Goal: Task Accomplishment & Management: Manage account settings

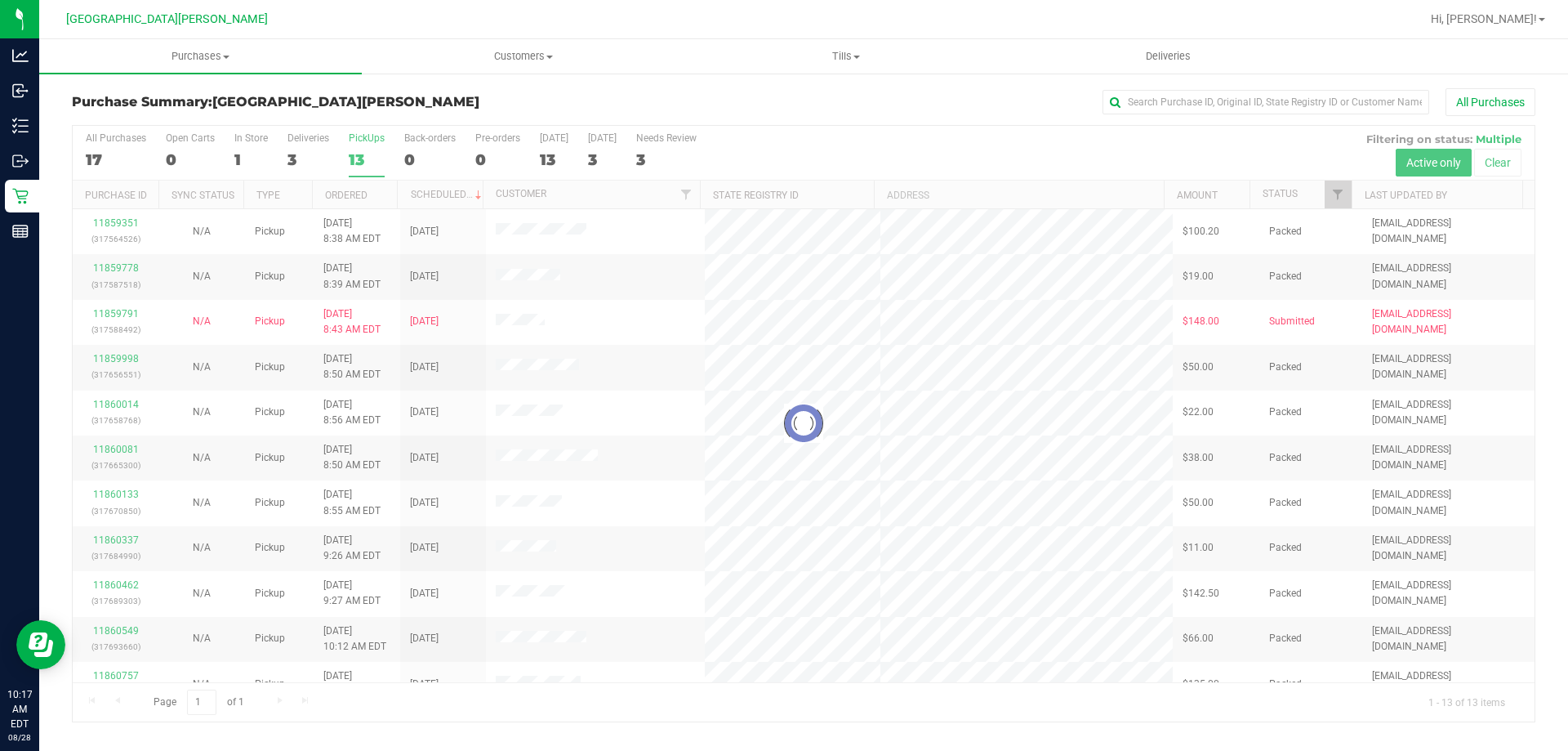
click at [356, 155] on div at bounding box center [804, 423] width 1462 height 596
click at [198, 59] on span "Purchases" at bounding box center [201, 56] width 323 height 14
click at [131, 117] on span "Fulfillment" at bounding box center [90, 117] width 101 height 13
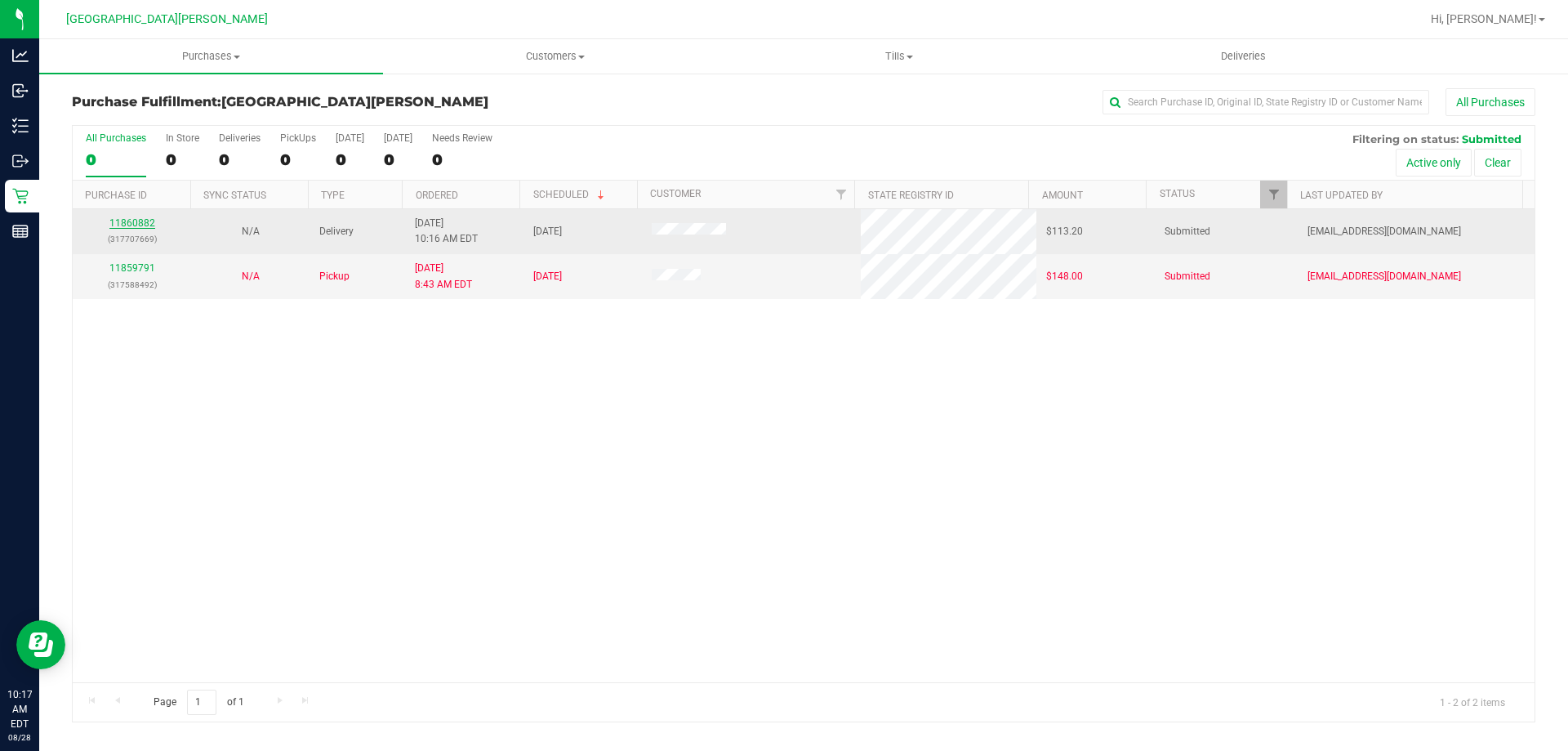
click at [134, 220] on link "11860882" at bounding box center [132, 222] width 46 height 12
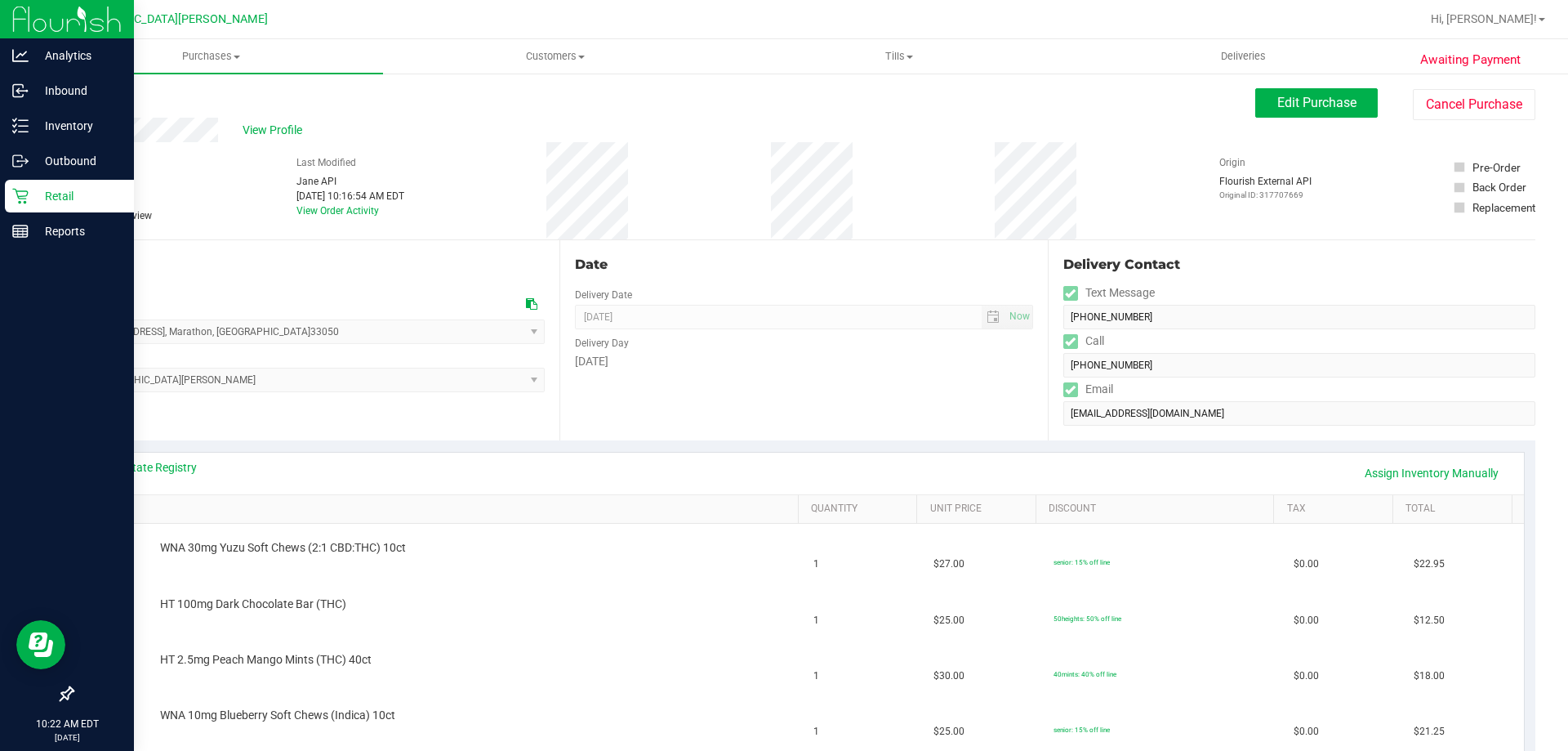
click at [45, 209] on div "Retail" at bounding box center [69, 196] width 129 height 32
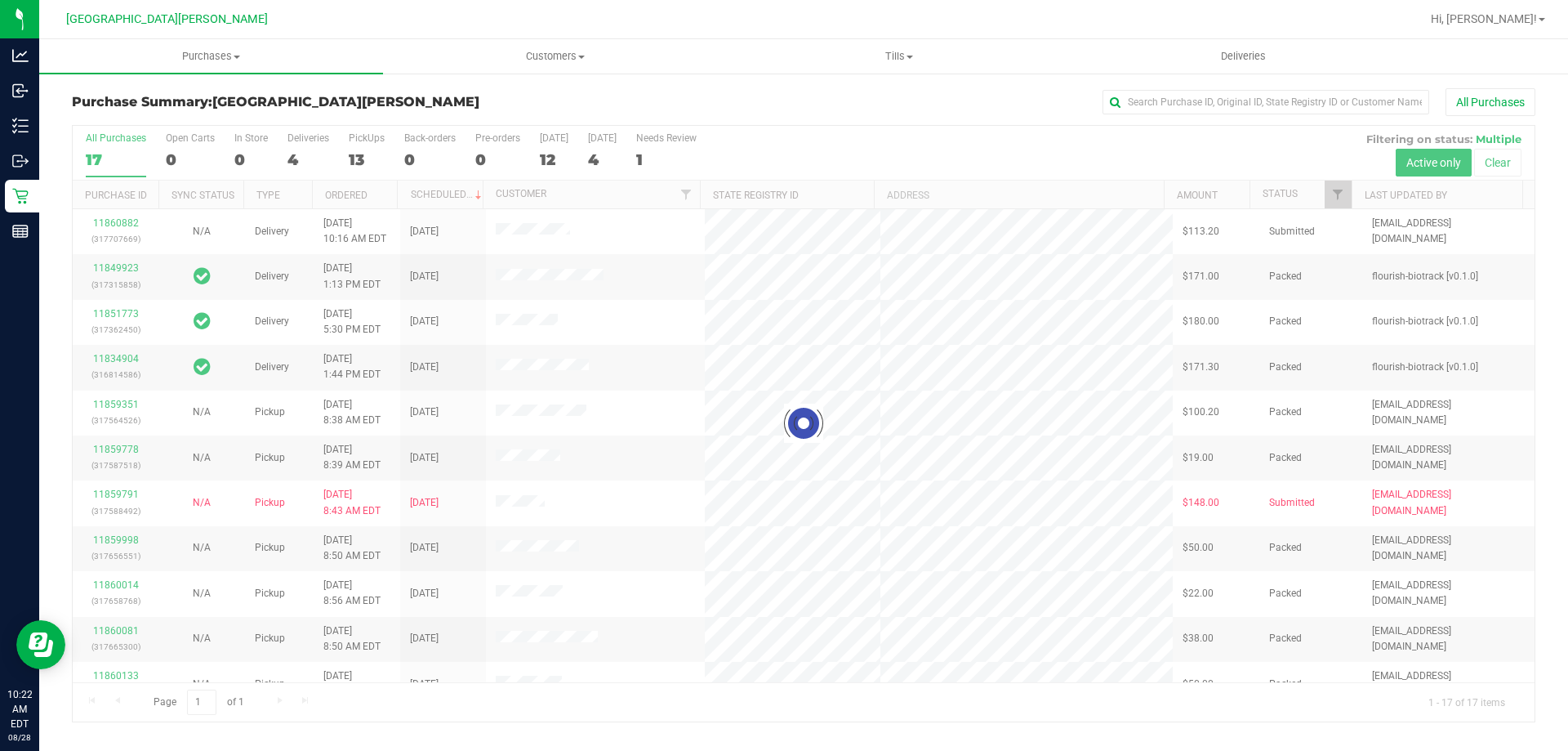
click at [356, 157] on div at bounding box center [804, 423] width 1462 height 596
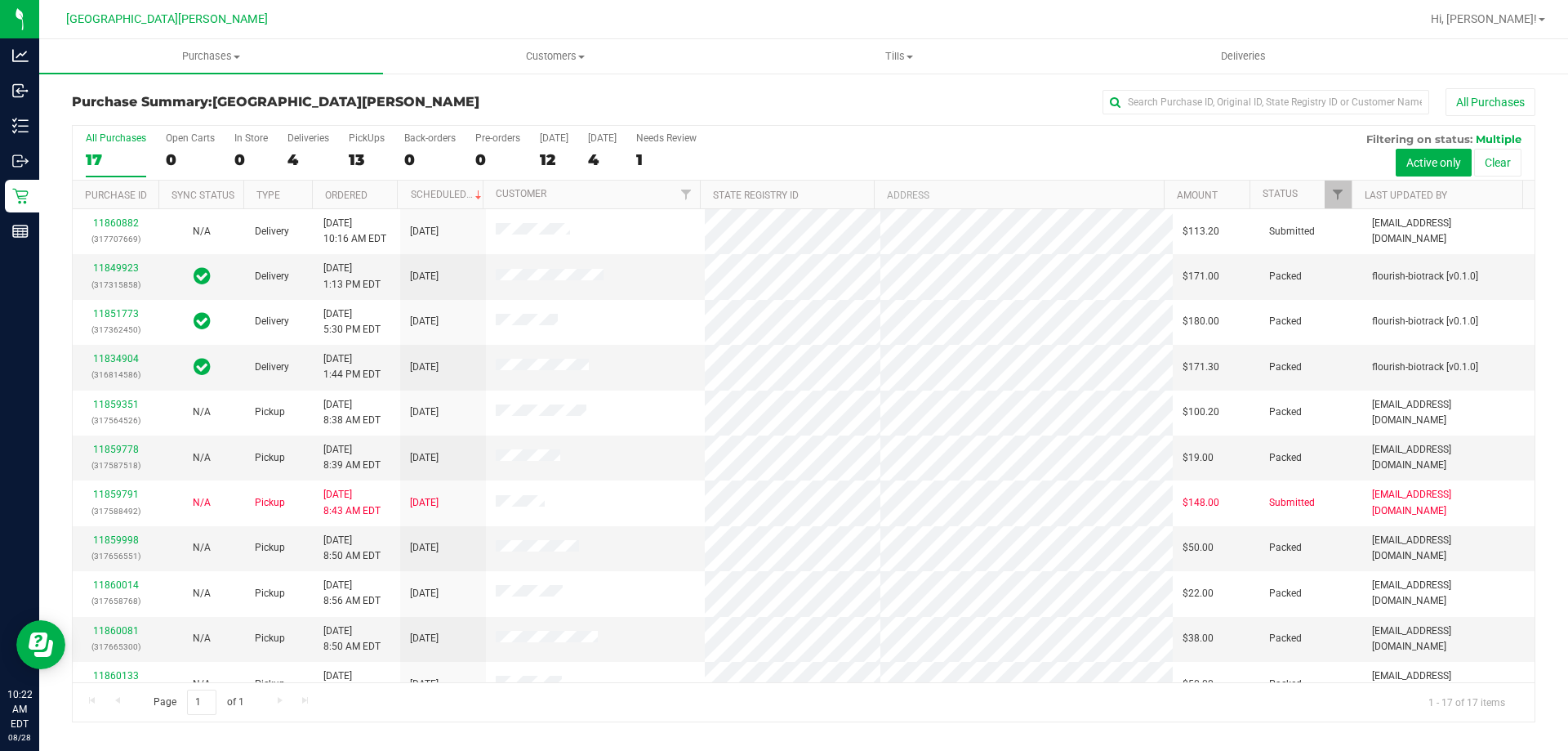
click at [356, 157] on div "13" at bounding box center [366, 160] width 36 height 19
click at [0, 0] on input "PickUps 13" at bounding box center [0, 0] width 0 height 0
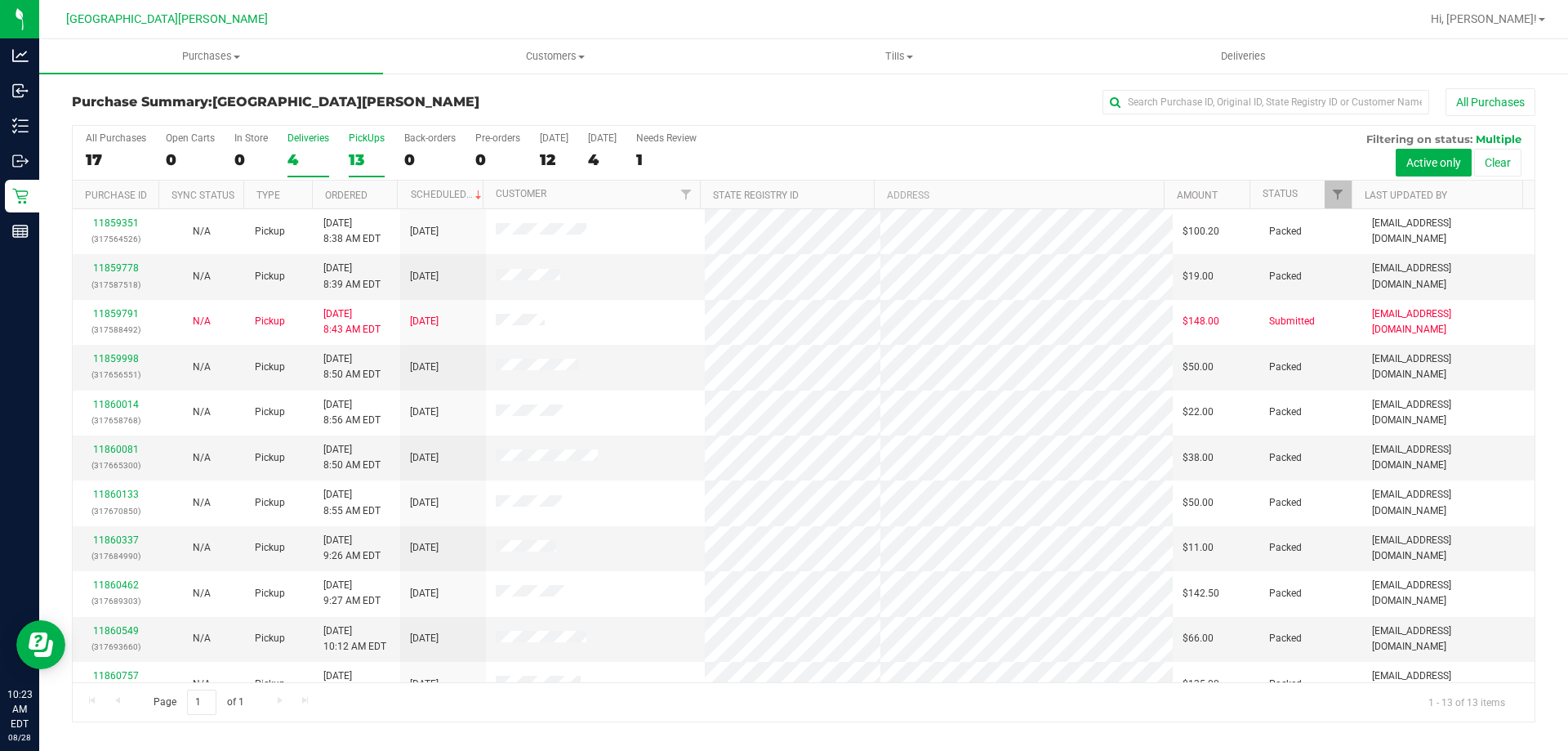
click at [304, 164] on div "4" at bounding box center [308, 160] width 41 height 19
click at [0, 0] on input "Deliveries 4" at bounding box center [0, 0] width 0 height 0
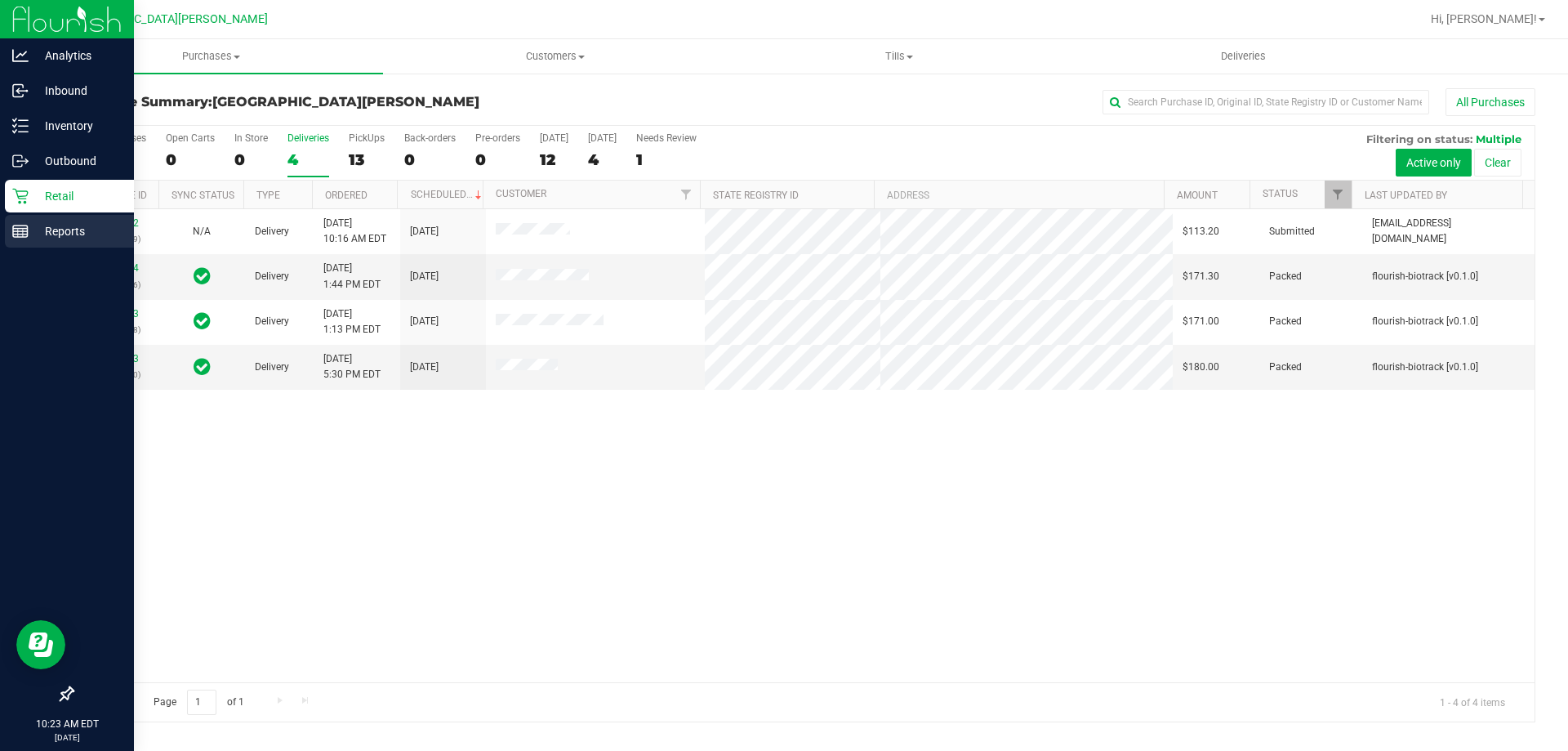
click at [29, 240] on p "Reports" at bounding box center [77, 231] width 98 height 20
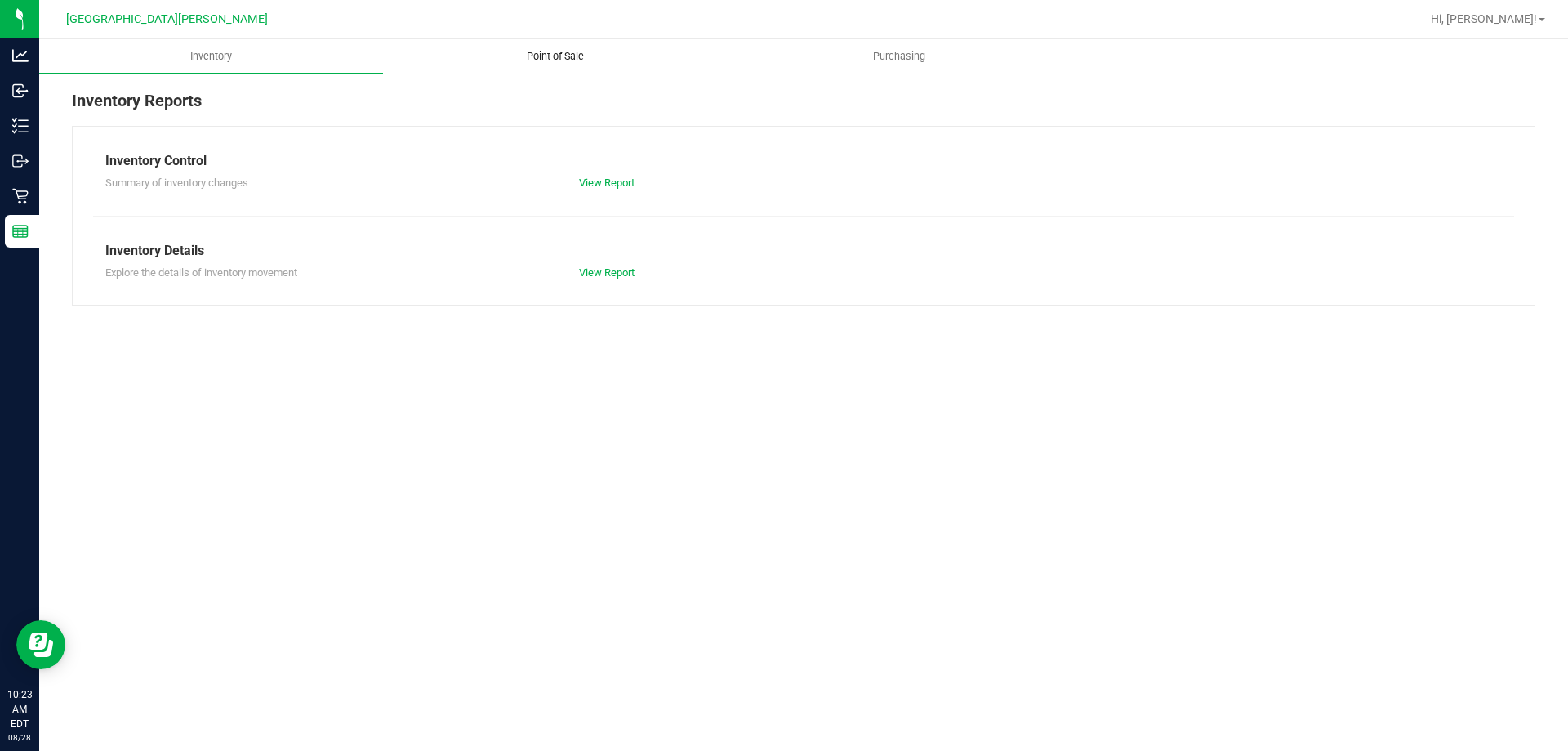
click at [549, 53] on span "Point of Sale" at bounding box center [555, 56] width 101 height 14
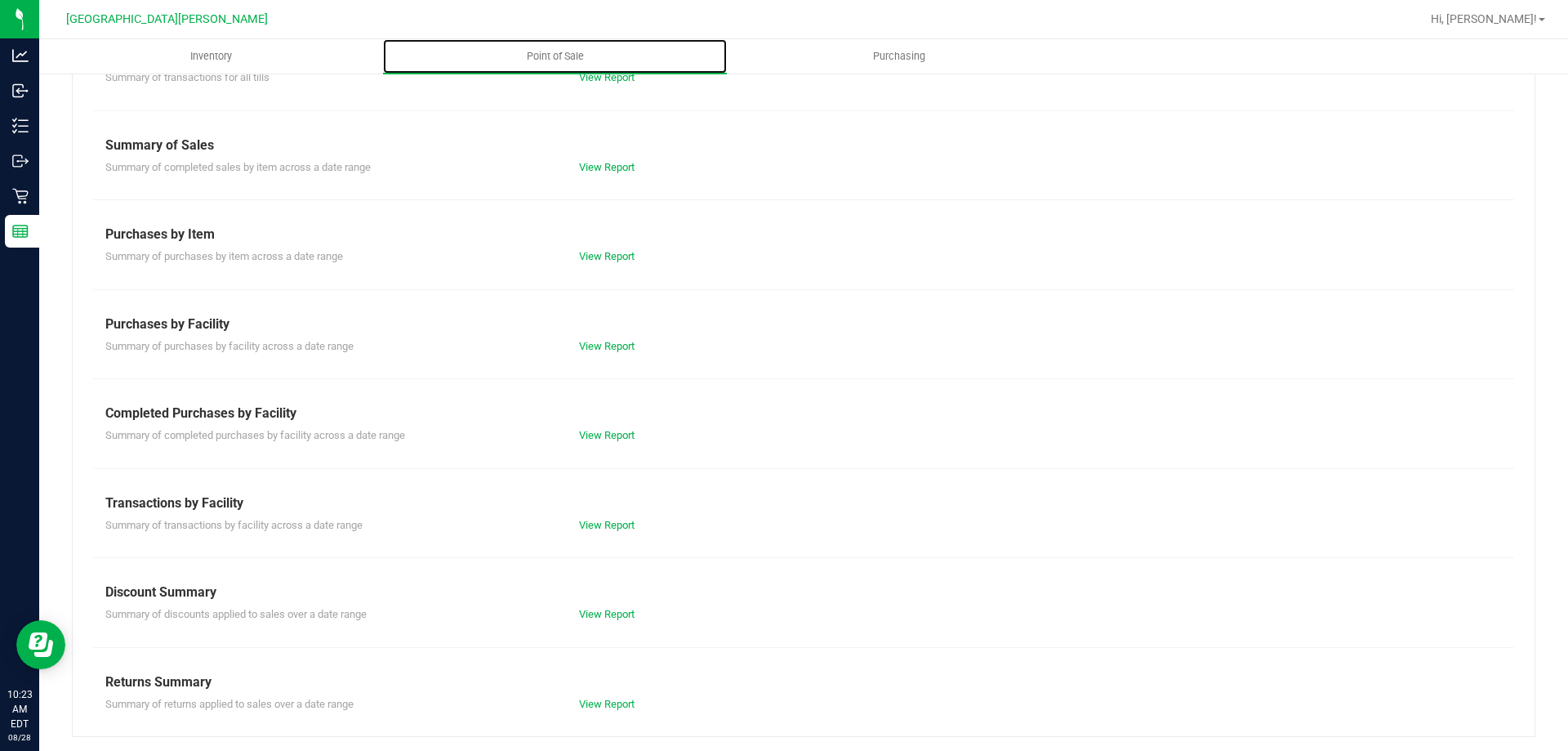
scroll to position [108, 0]
click at [587, 428] on link "View Report" at bounding box center [607, 433] width 56 height 13
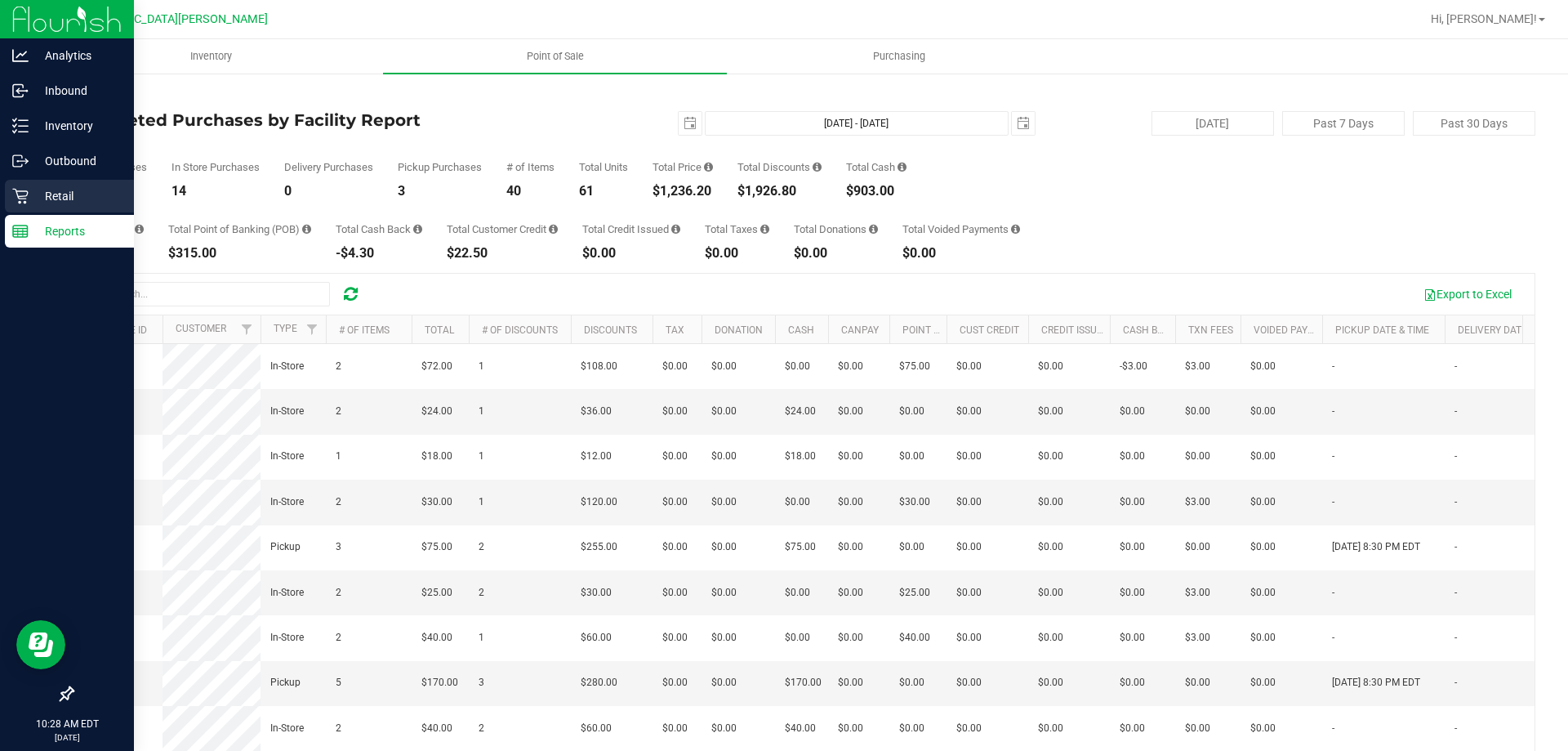
click at [26, 209] on div "Retail" at bounding box center [69, 196] width 129 height 32
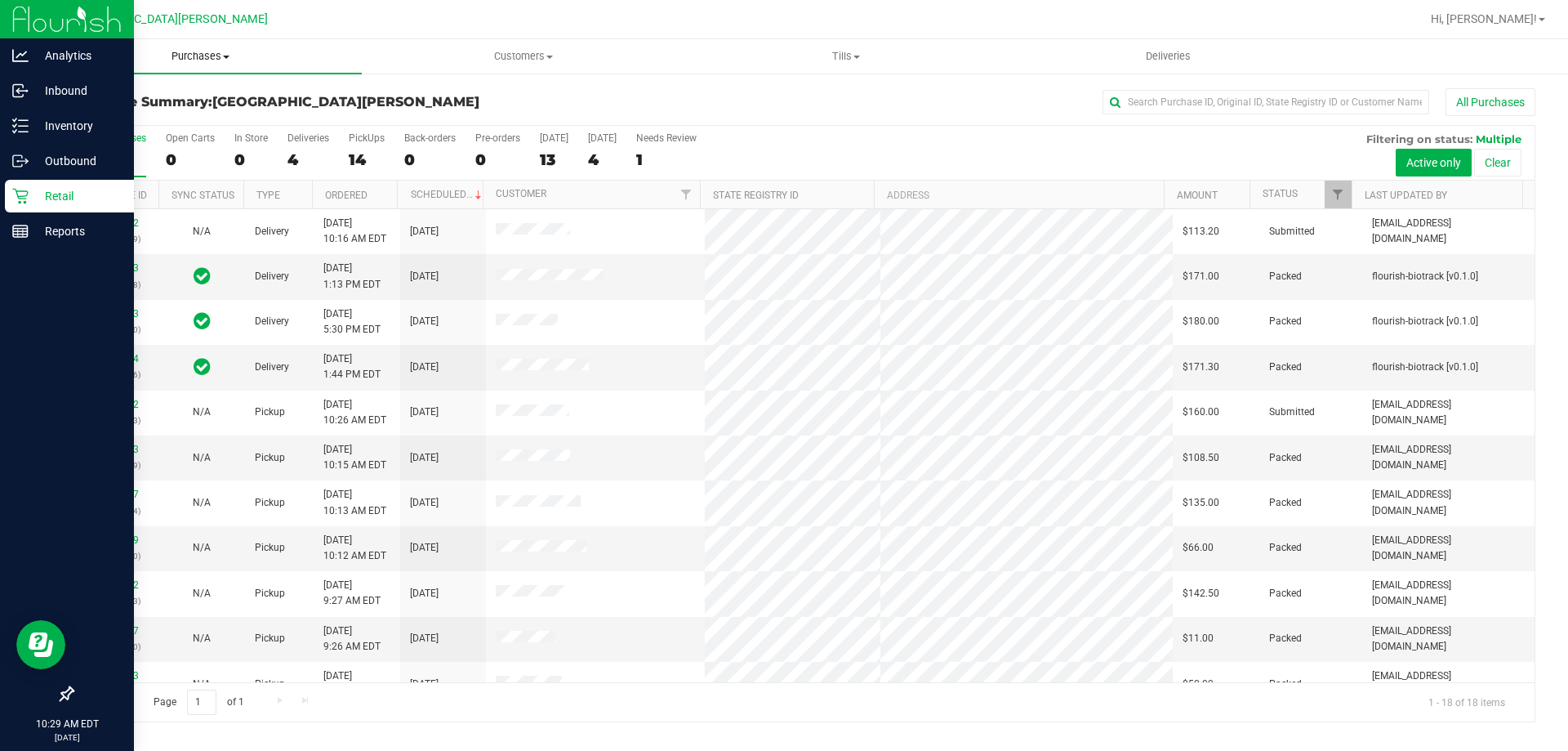
click at [196, 51] on span "Purchases" at bounding box center [201, 56] width 323 height 14
click at [145, 123] on li "Fulfillment" at bounding box center [201, 118] width 323 height 20
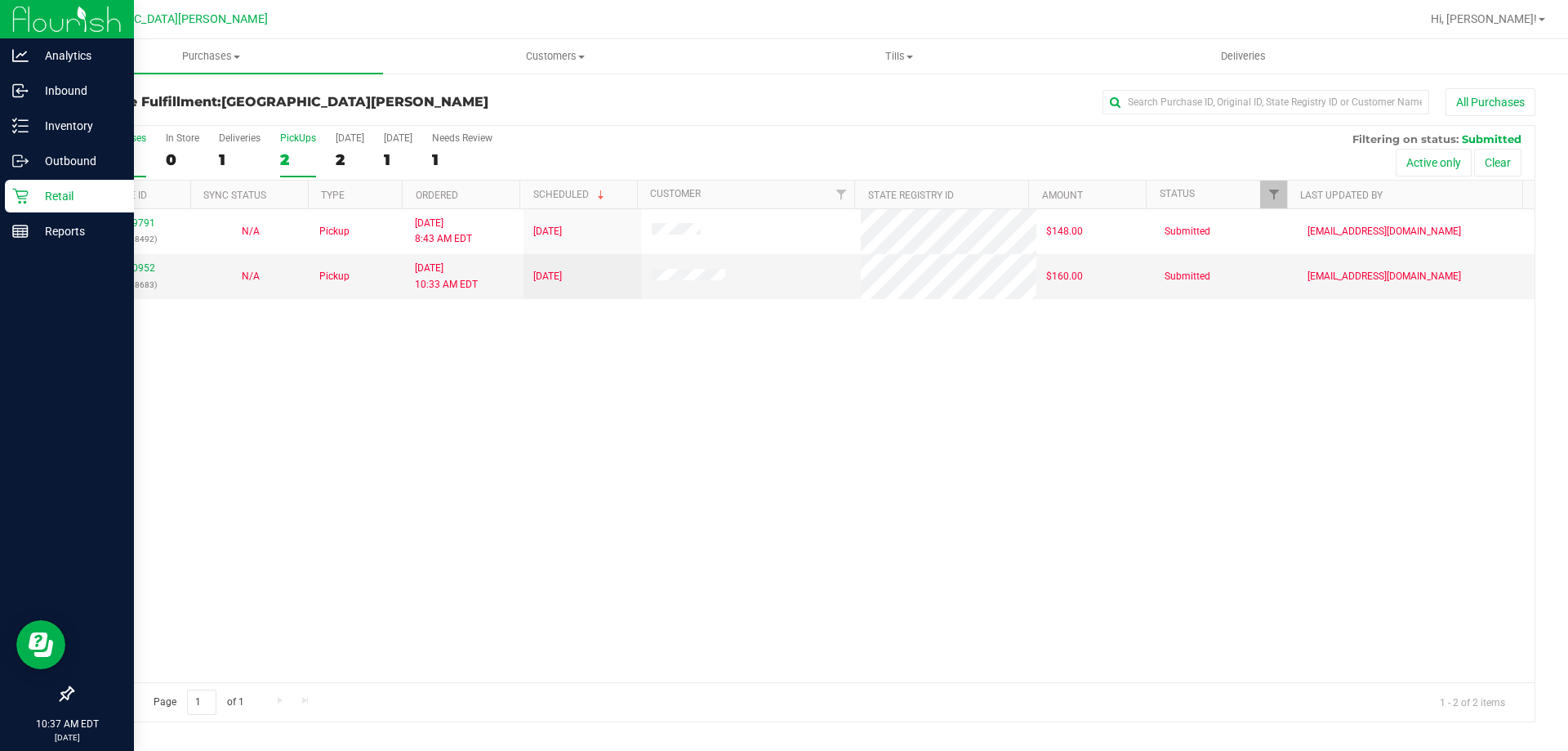
click at [294, 164] on div "2" at bounding box center [298, 160] width 36 height 19
click at [0, 0] on input "PickUps 2" at bounding box center [0, 0] width 0 height 0
click at [30, 204] on p "Retail" at bounding box center [77, 196] width 98 height 20
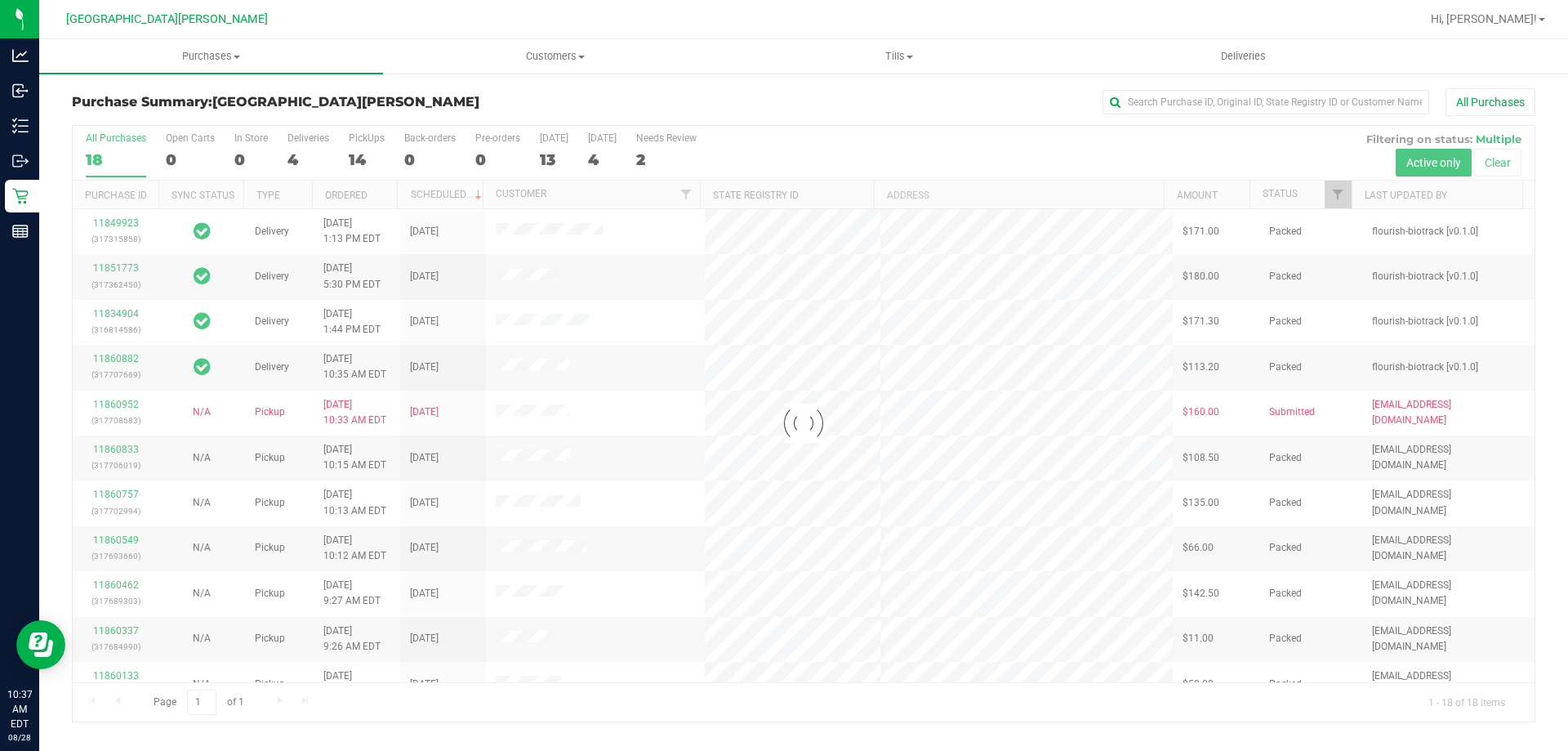
click at [356, 161] on div at bounding box center [804, 423] width 1462 height 596
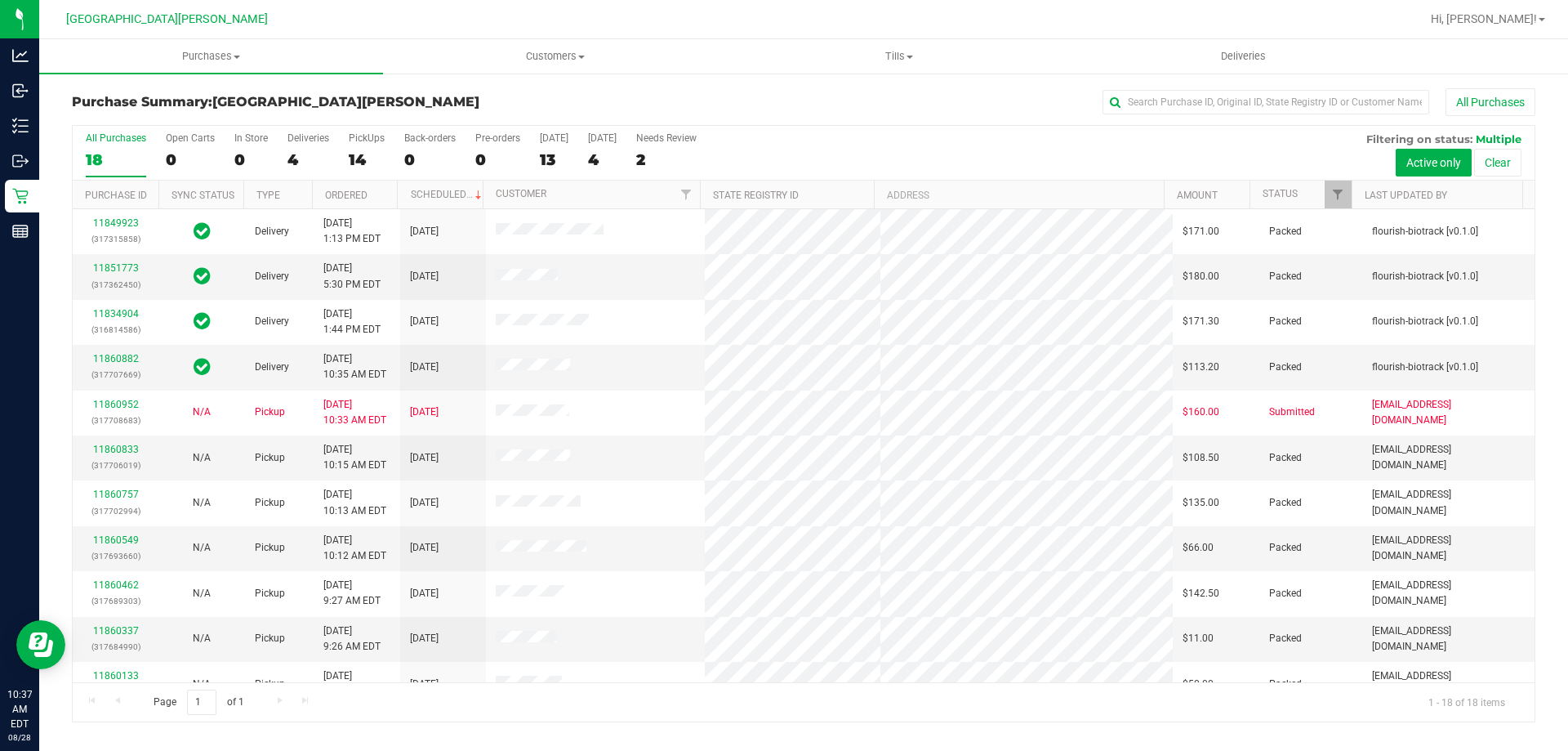
click at [356, 161] on div "14" at bounding box center [366, 160] width 36 height 19
click at [0, 0] on input "PickUps 14" at bounding box center [0, 0] width 0 height 0
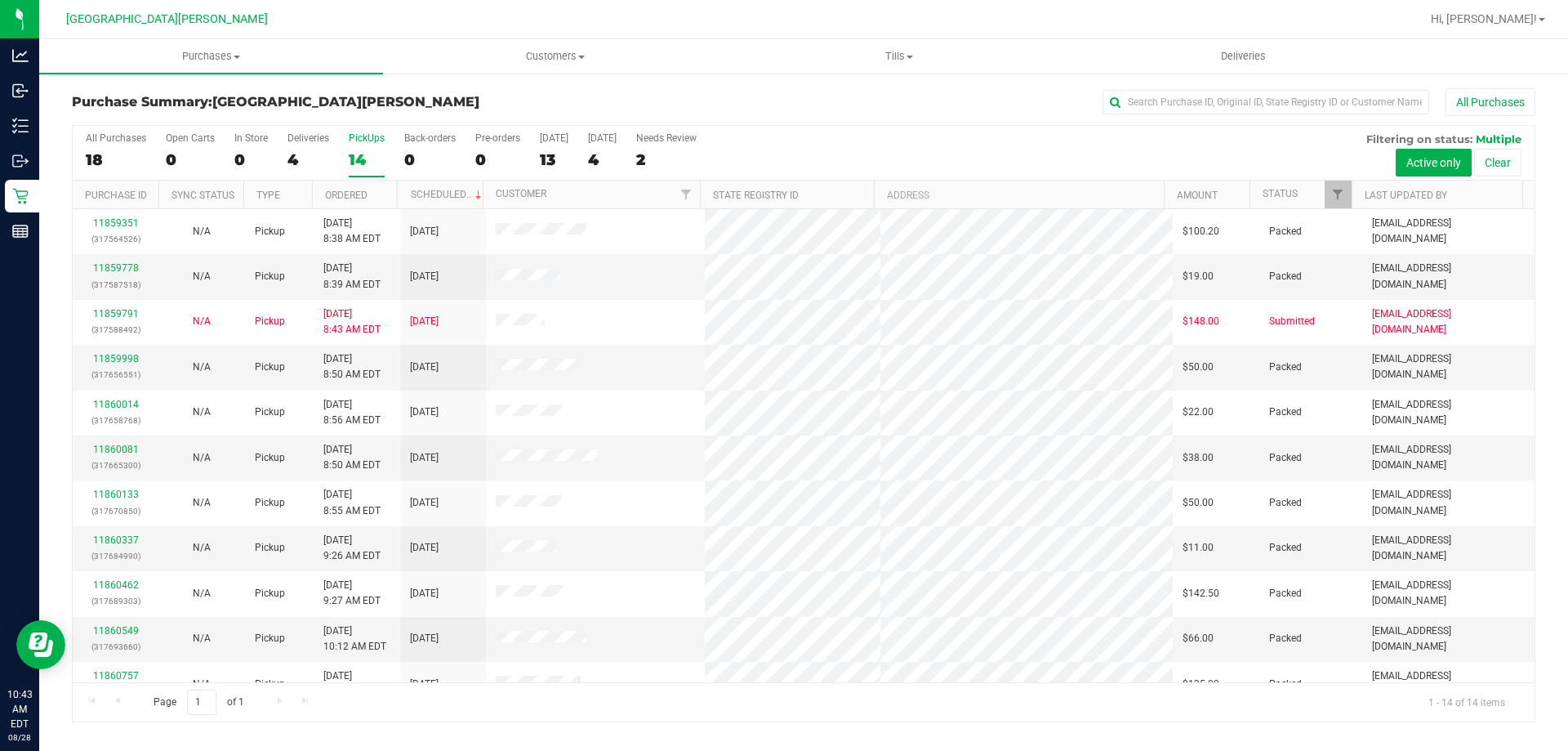
click at [360, 166] on div "14" at bounding box center [366, 160] width 36 height 19
click at [0, 0] on input "PickUps 14" at bounding box center [0, 0] width 0 height 0
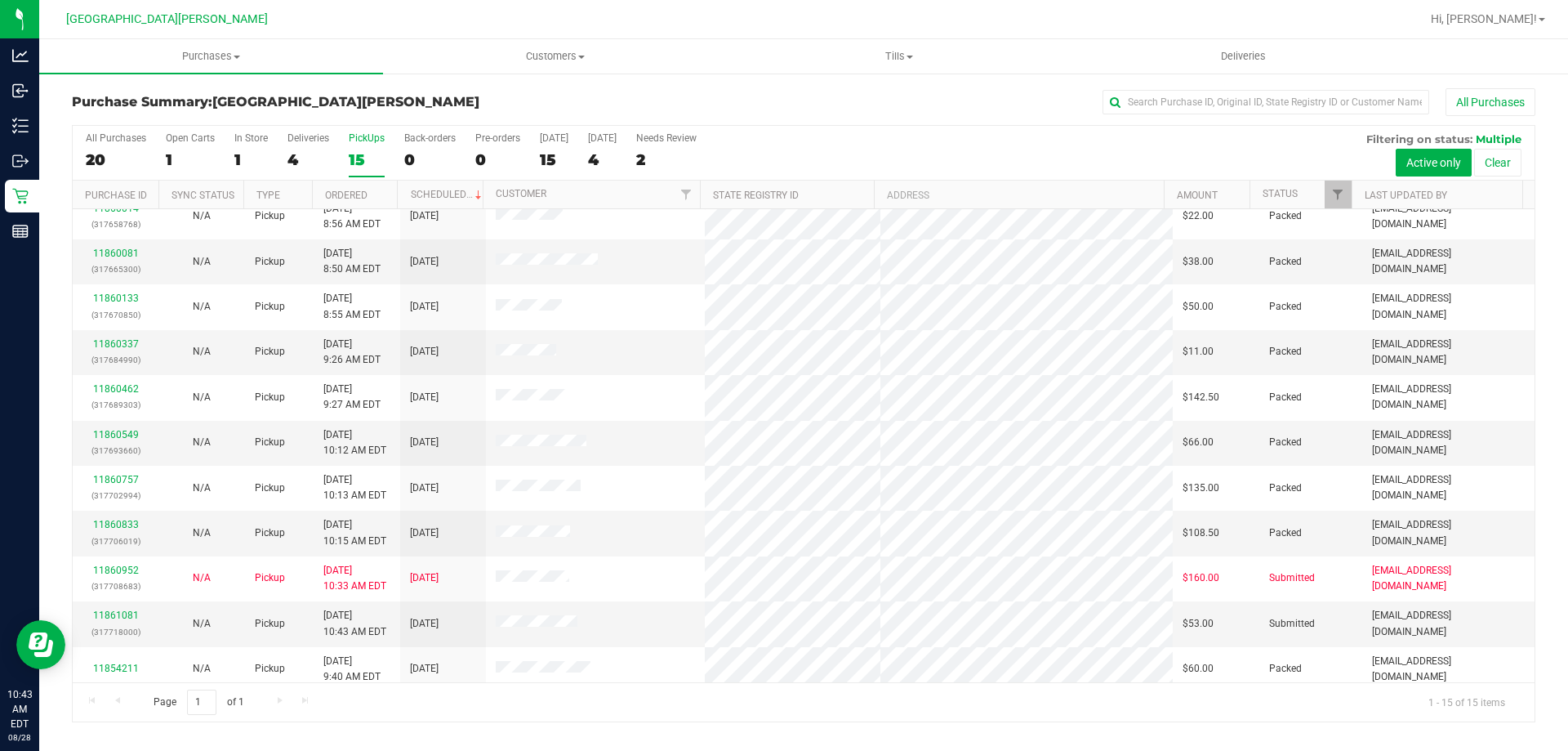
scroll to position [205, 0]
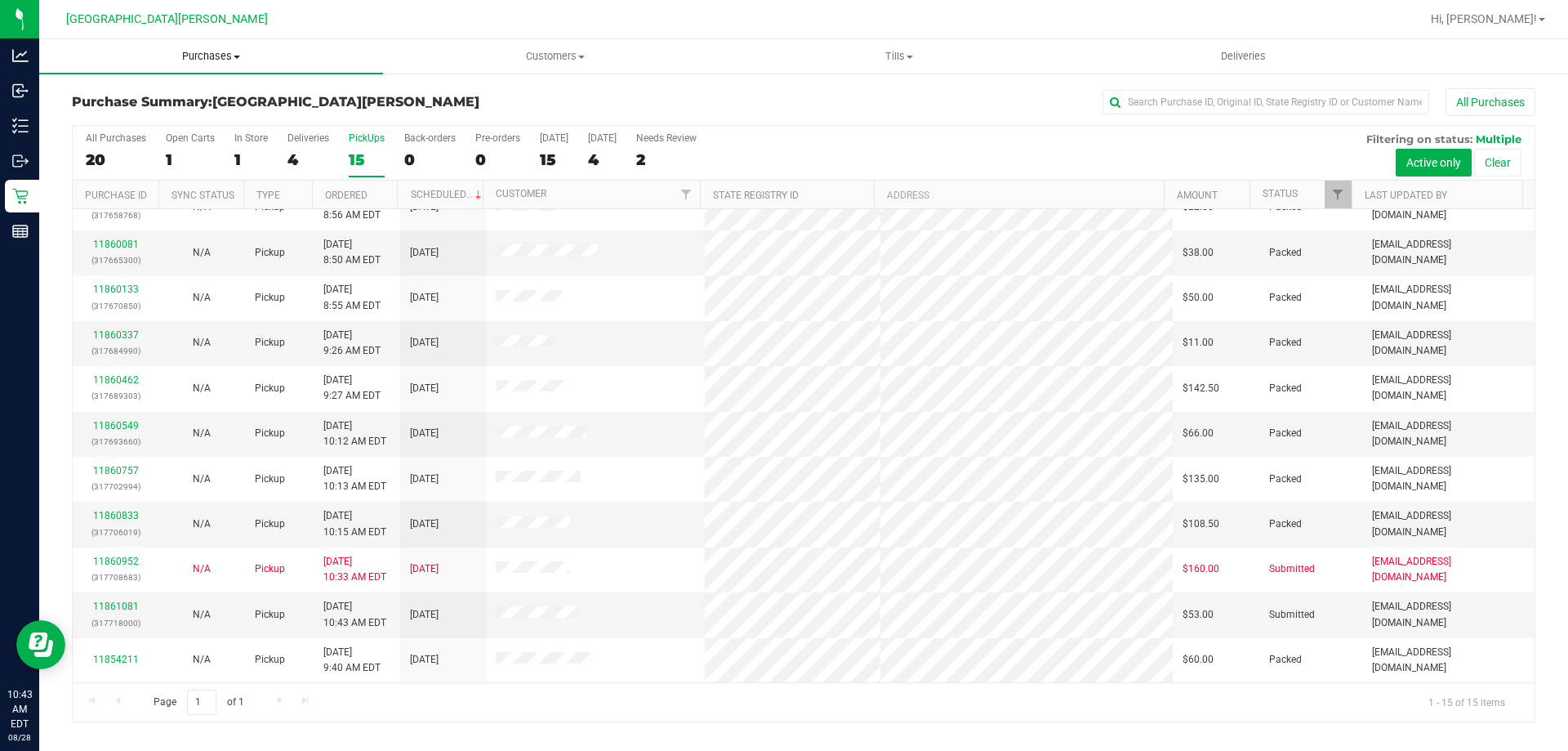
click at [217, 61] on span "Purchases" at bounding box center [211, 56] width 344 height 14
click at [163, 121] on li "Fulfillment" at bounding box center [211, 118] width 344 height 20
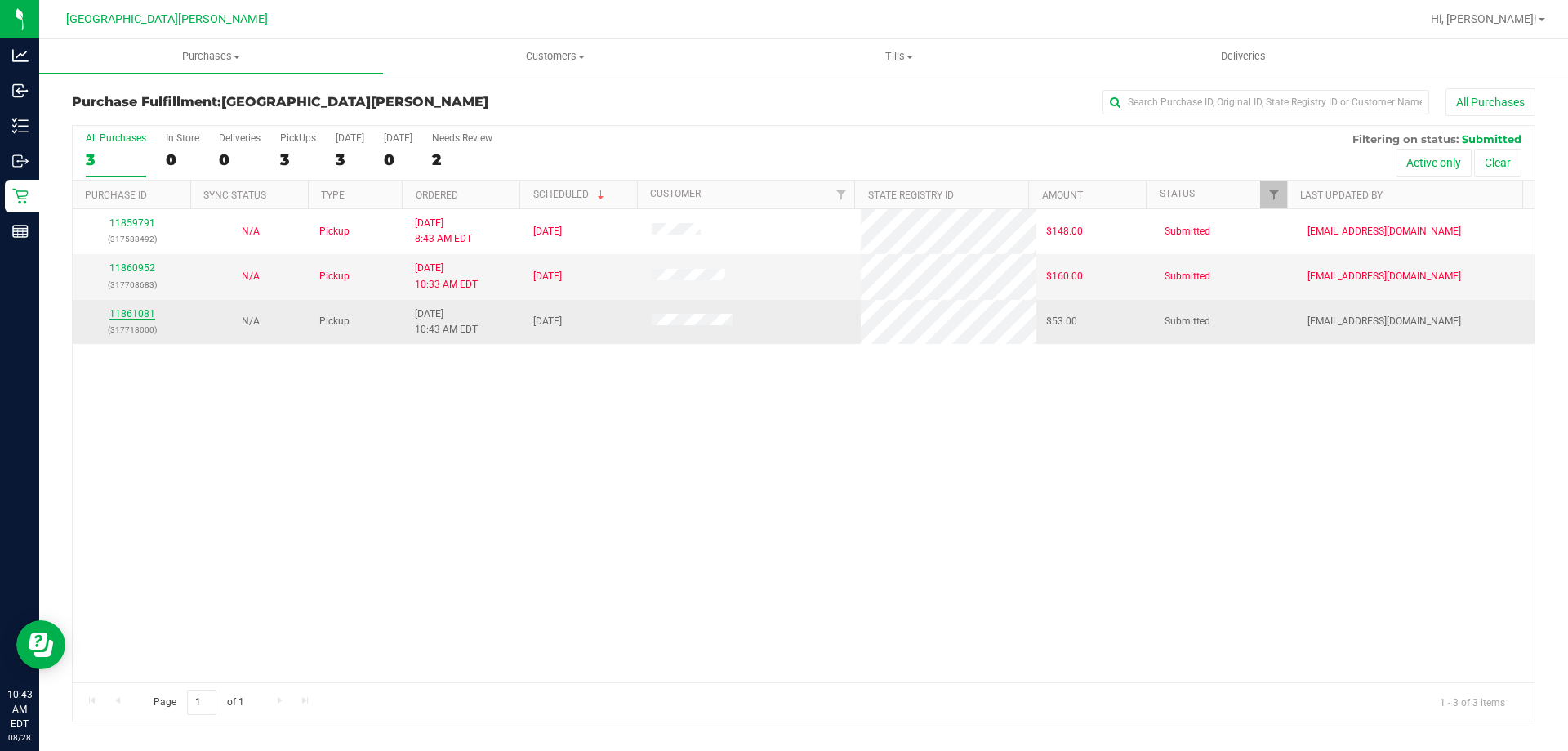
click at [125, 315] on link "11861081" at bounding box center [132, 314] width 46 height 12
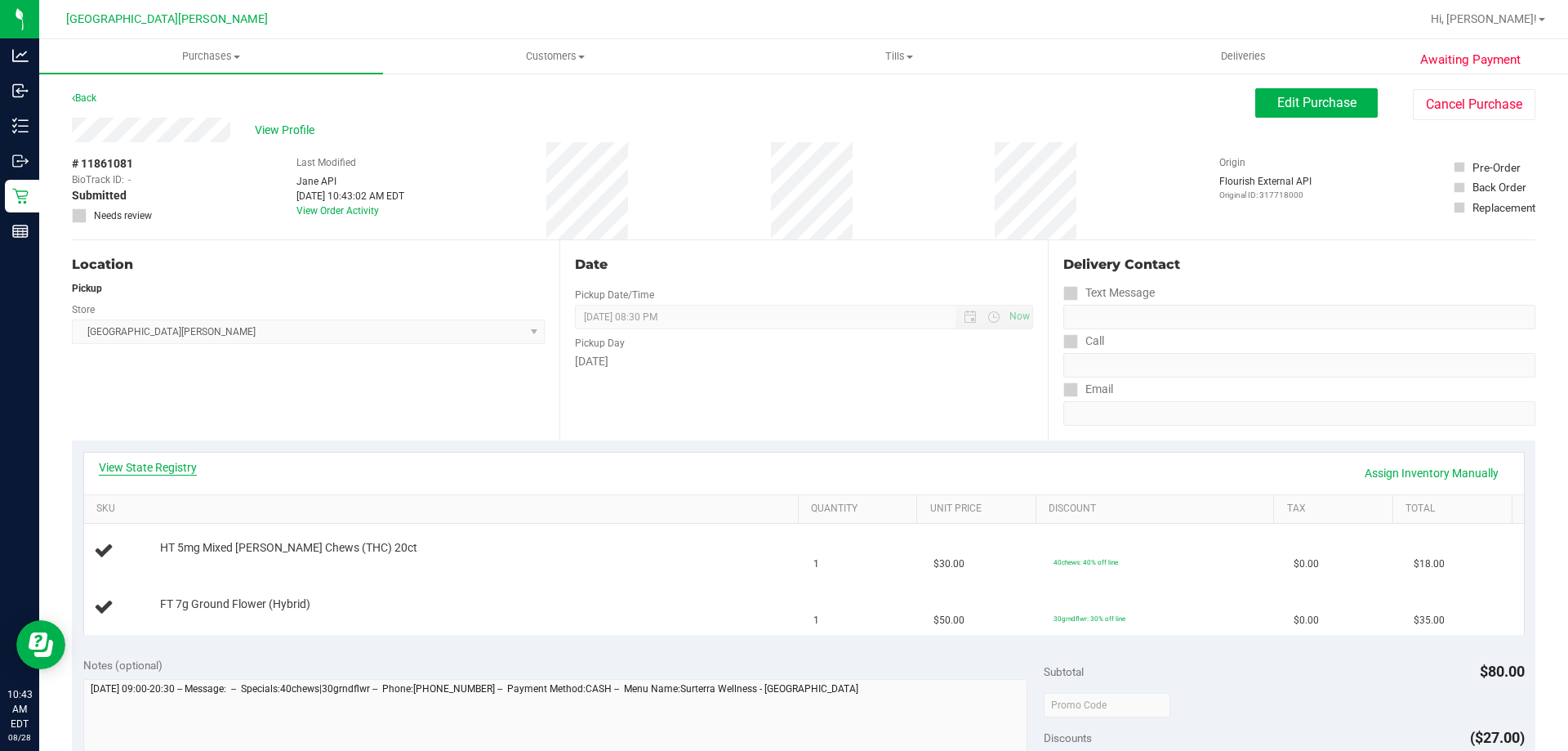
click at [142, 466] on link "View State Registry" at bounding box center [147, 467] width 98 height 16
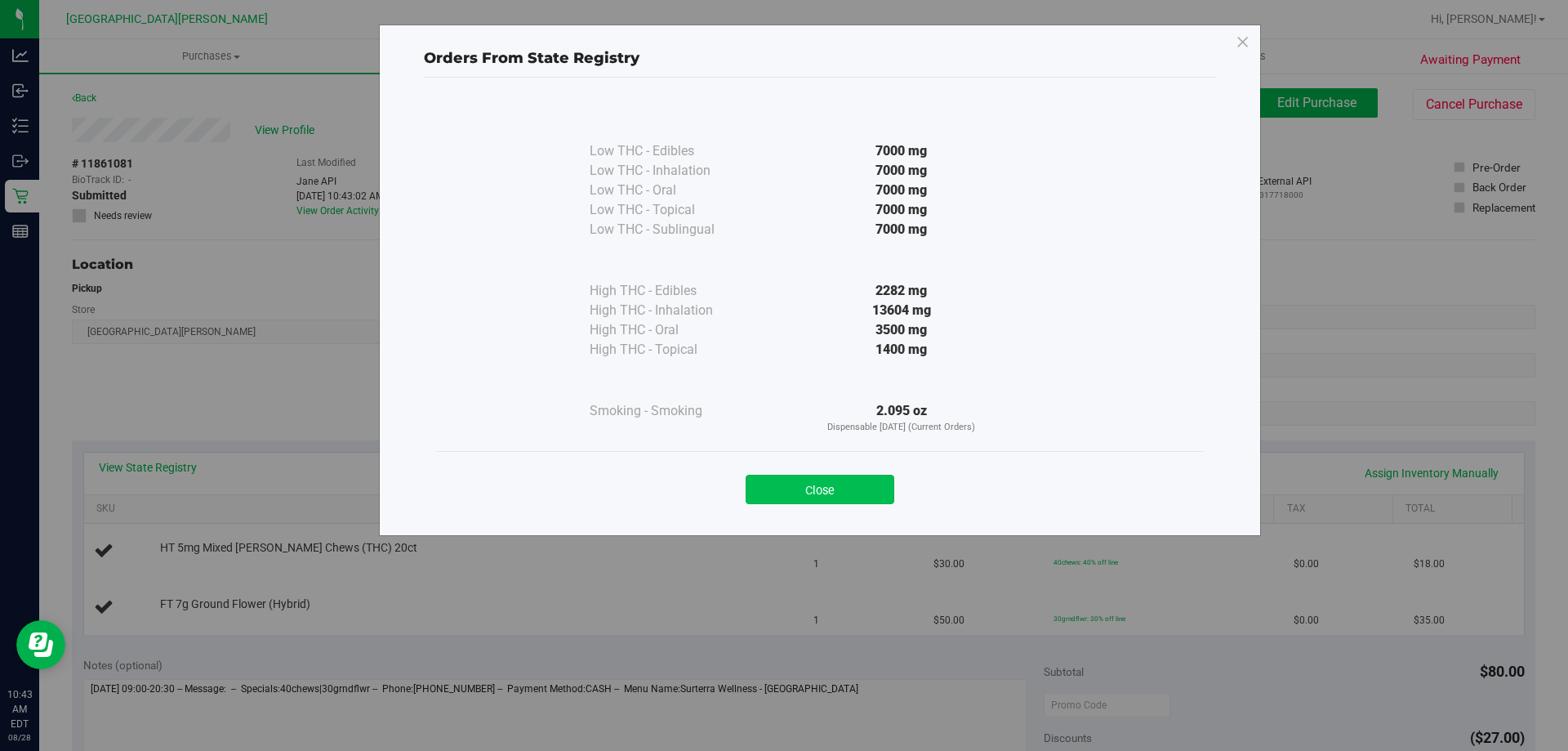
click at [824, 490] on button "Close" at bounding box center [820, 489] width 149 height 30
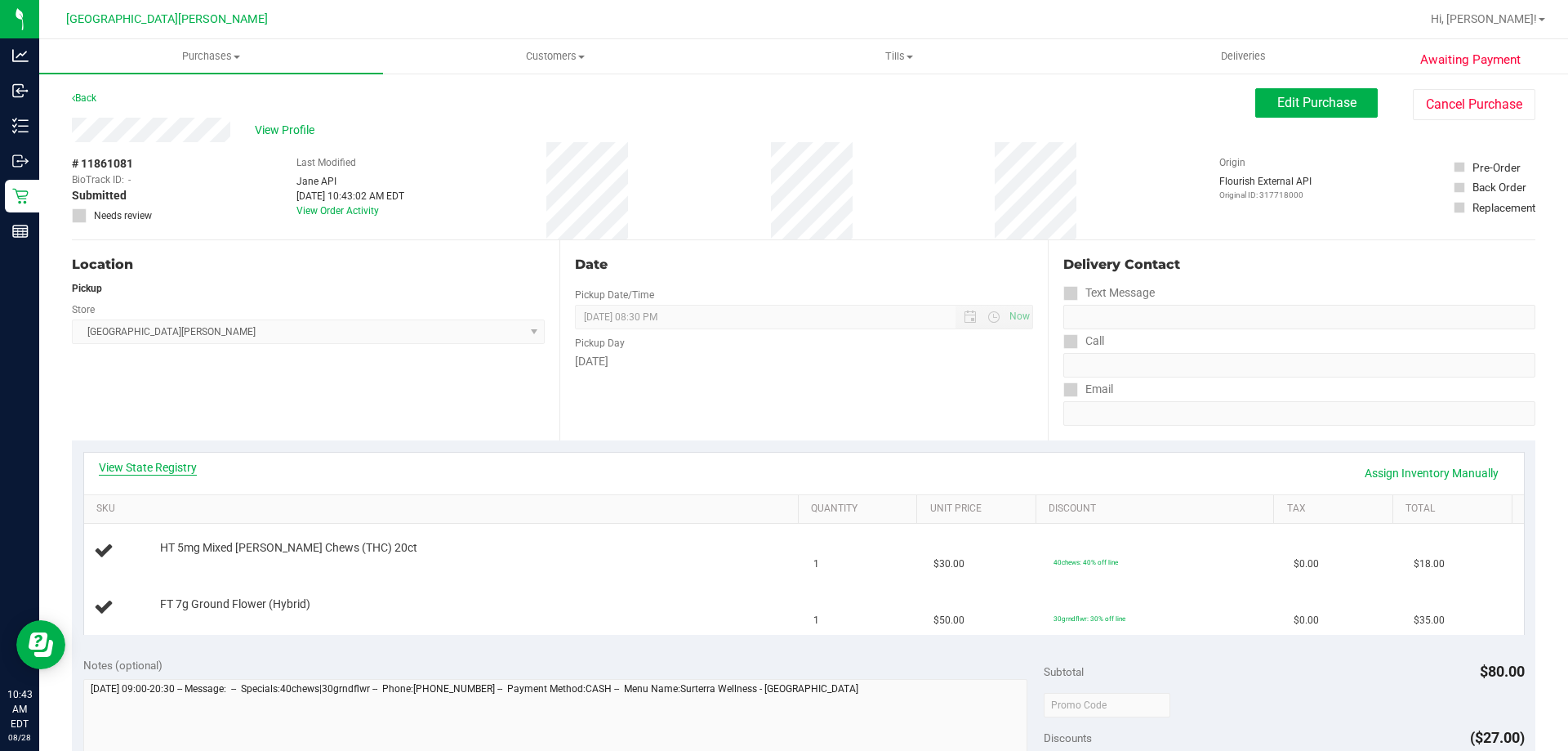
click at [168, 467] on link "View State Registry" at bounding box center [147, 467] width 98 height 16
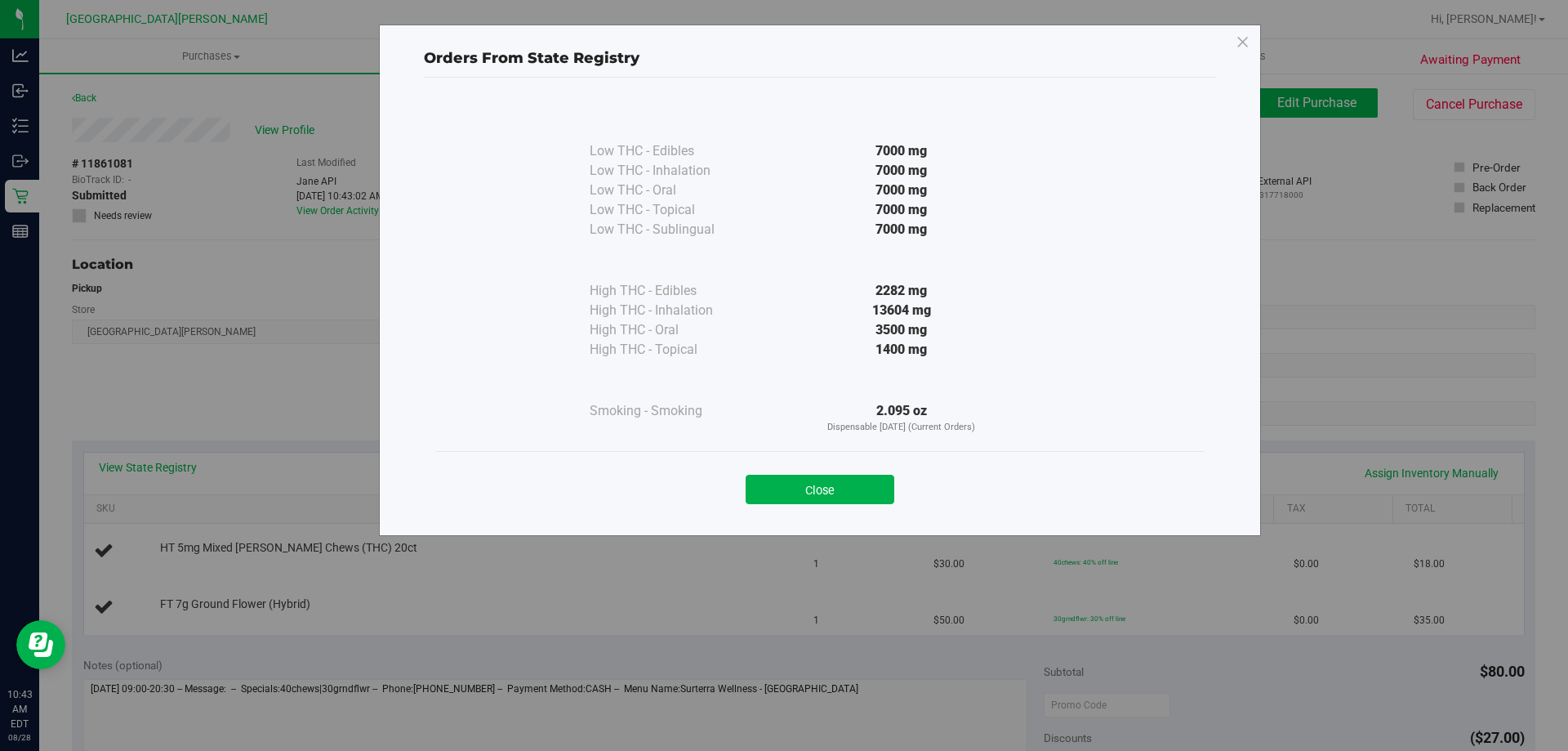
click at [769, 488] on button "Close" at bounding box center [820, 489] width 149 height 30
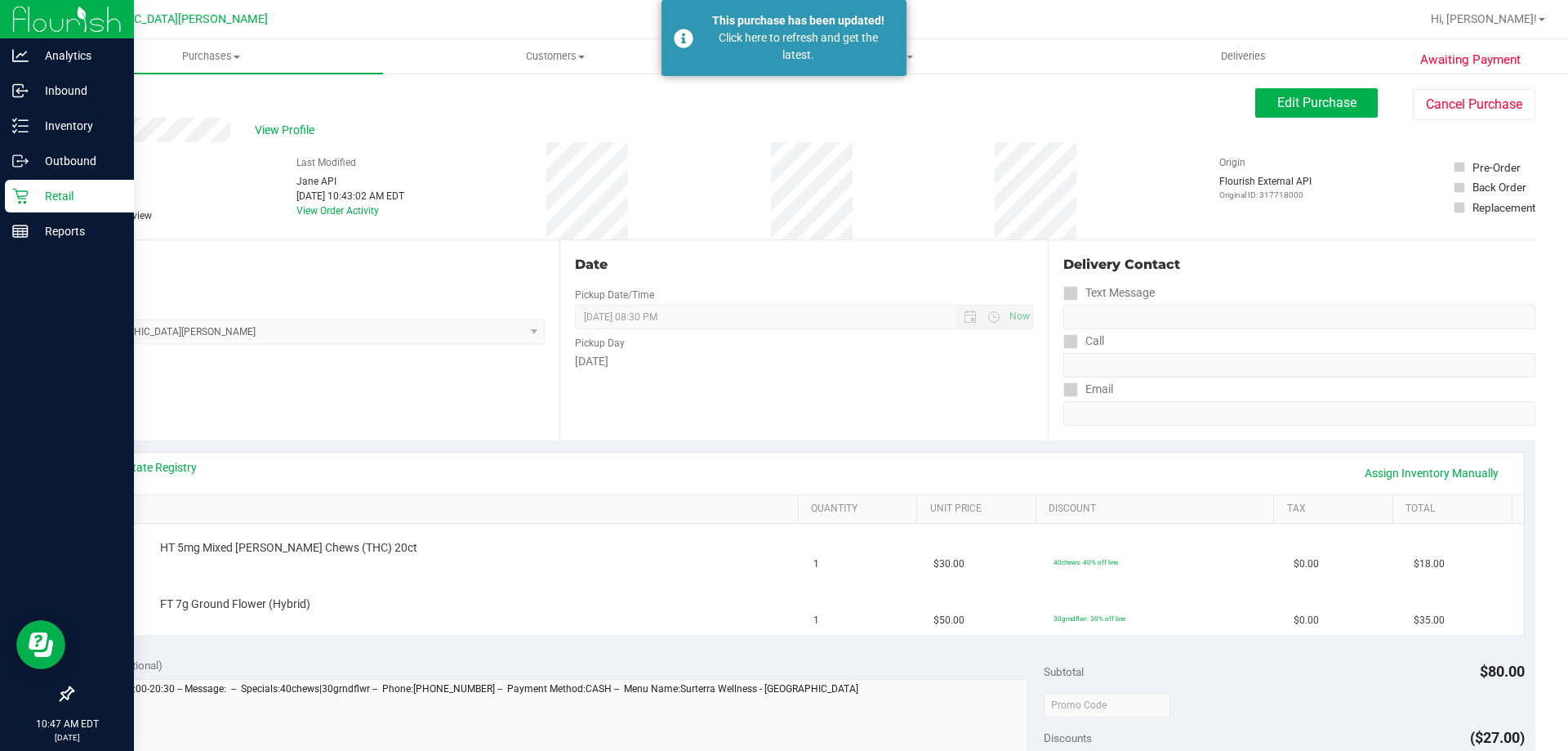
click at [59, 186] on p "Retail" at bounding box center [77, 196] width 98 height 20
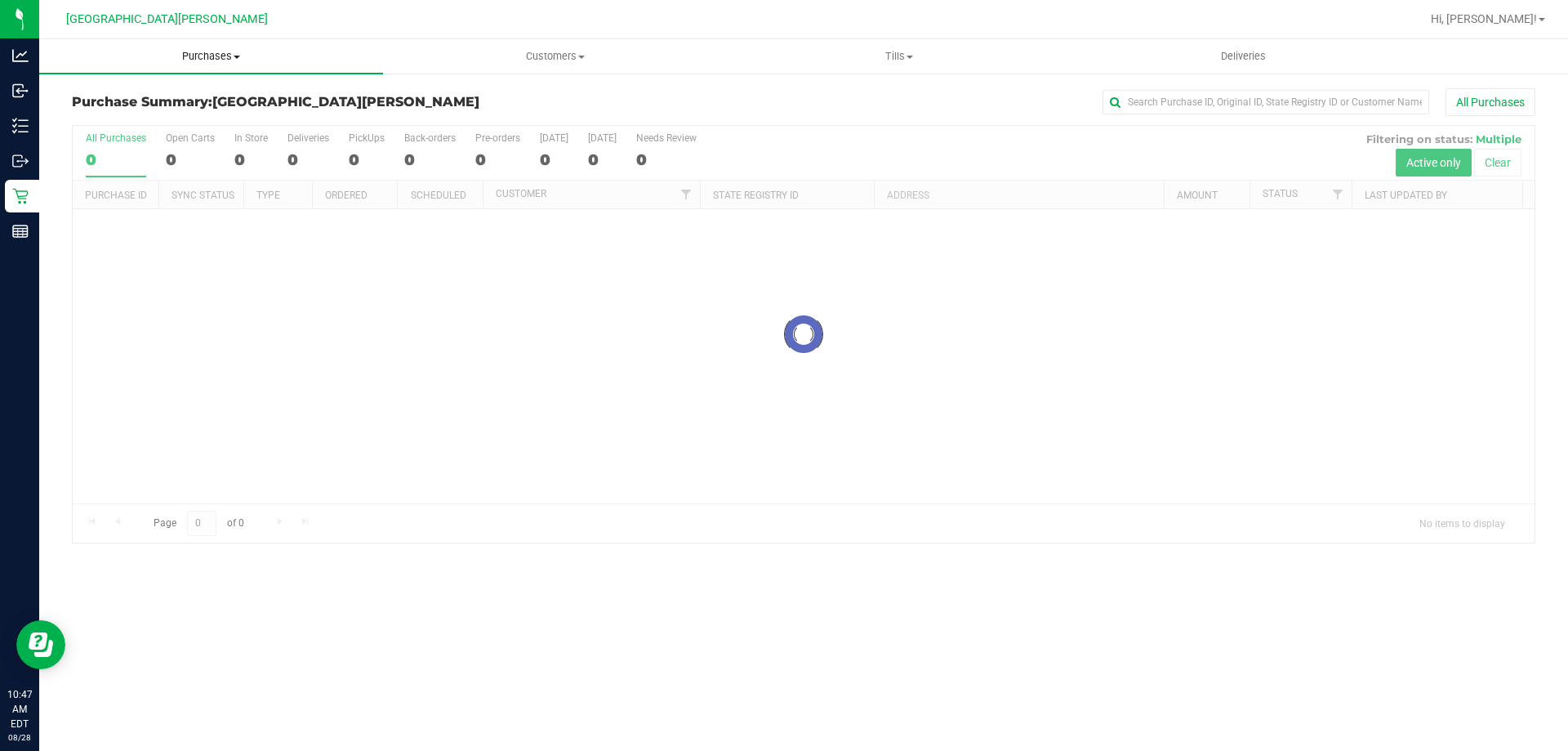
click at [236, 56] on span at bounding box center [237, 57] width 6 height 4
click at [163, 116] on li "Fulfillment" at bounding box center [211, 118] width 344 height 20
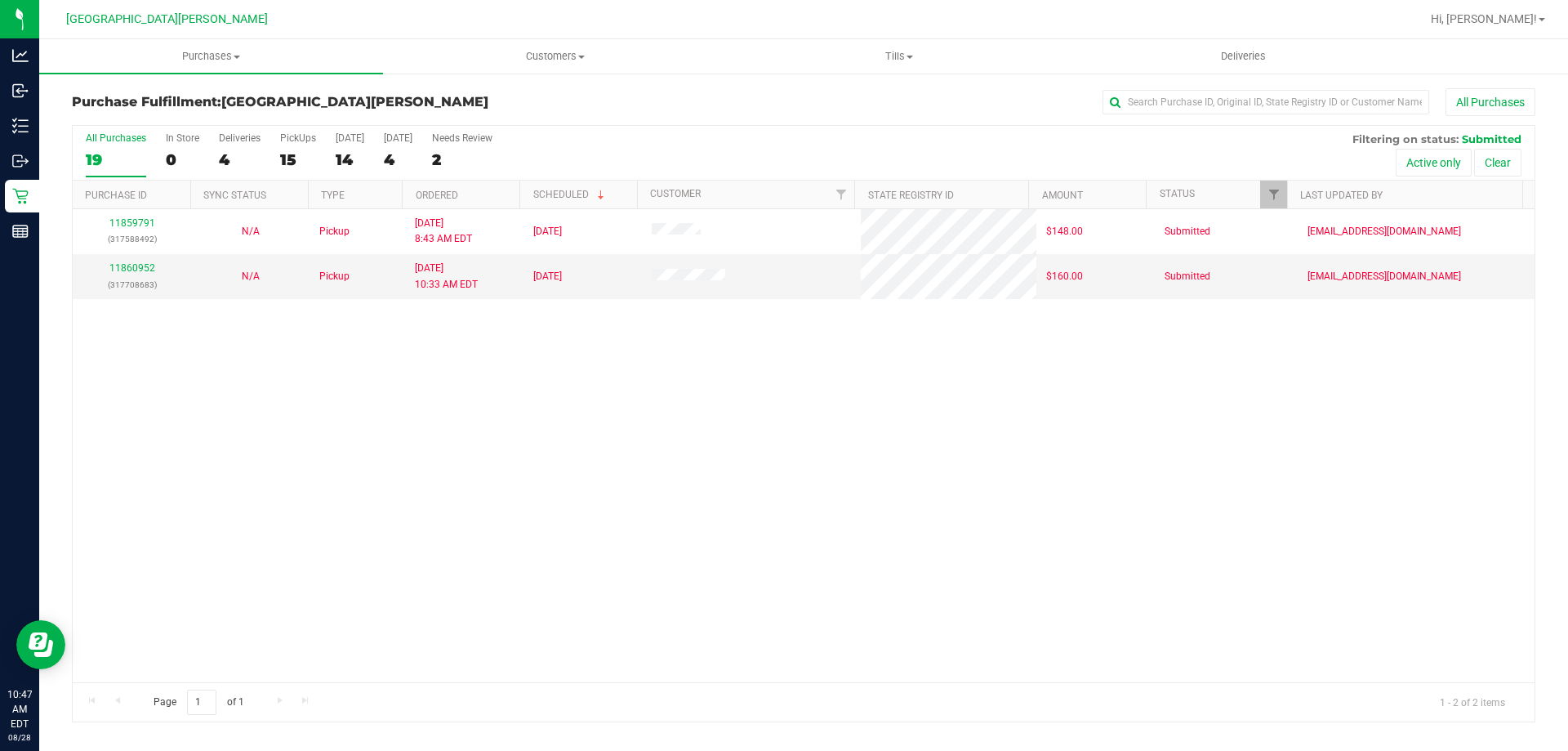
click at [264, 462] on div "11859791 (317588492) N/A Pickup [DATE] 8:43 AM EDT 8/28/2025 $148.00 Submitted …" at bounding box center [804, 445] width 1462 height 473
click at [280, 139] on div "PickUps" at bounding box center [298, 138] width 36 height 12
click at [0, 0] on input "PickUps 2" at bounding box center [0, 0] width 0 height 0
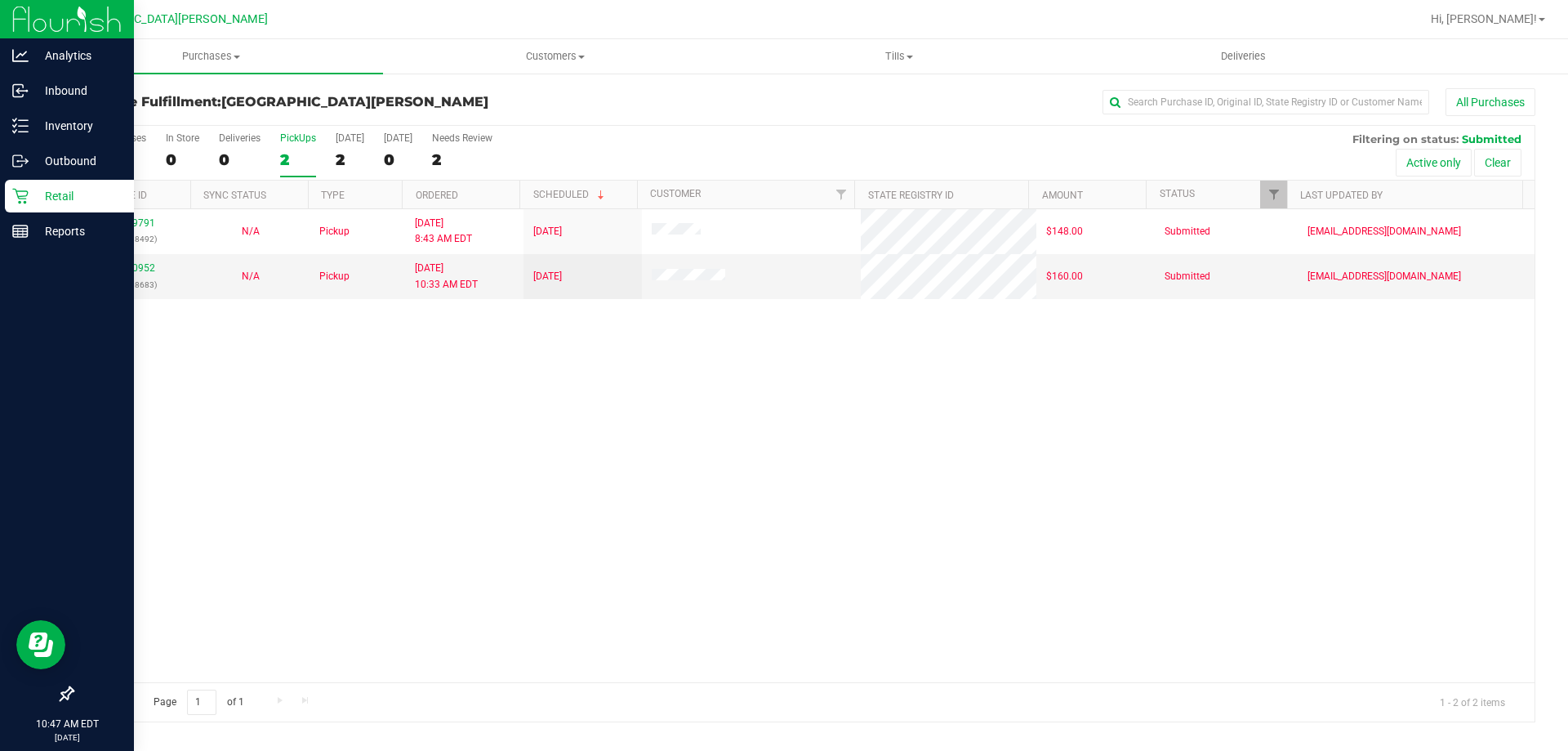
click at [23, 206] on div "Retail" at bounding box center [69, 196] width 129 height 32
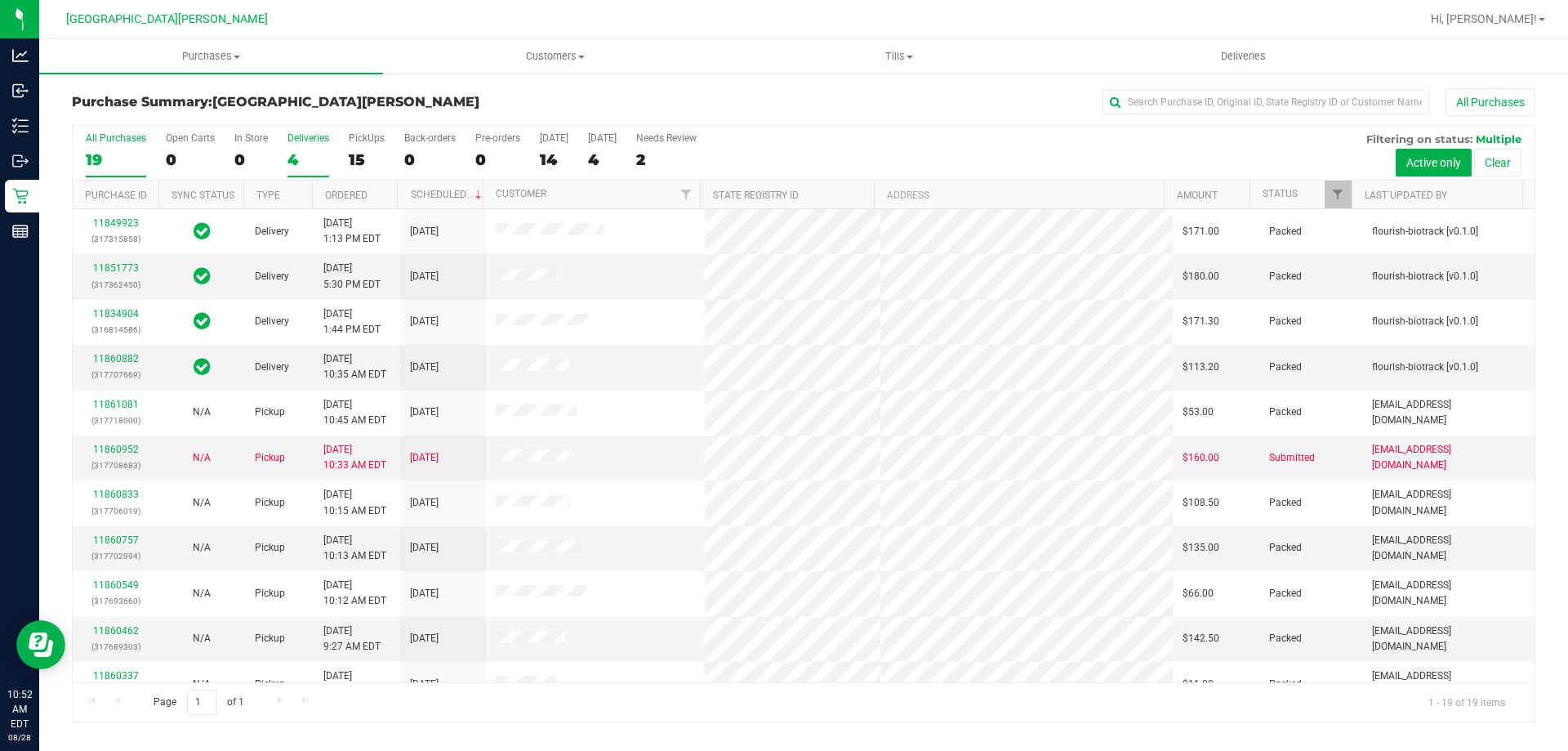
click at [313, 147] on label "Deliveries 4" at bounding box center [308, 155] width 41 height 45
click at [0, 0] on input "Deliveries 4" at bounding box center [0, 0] width 0 height 0
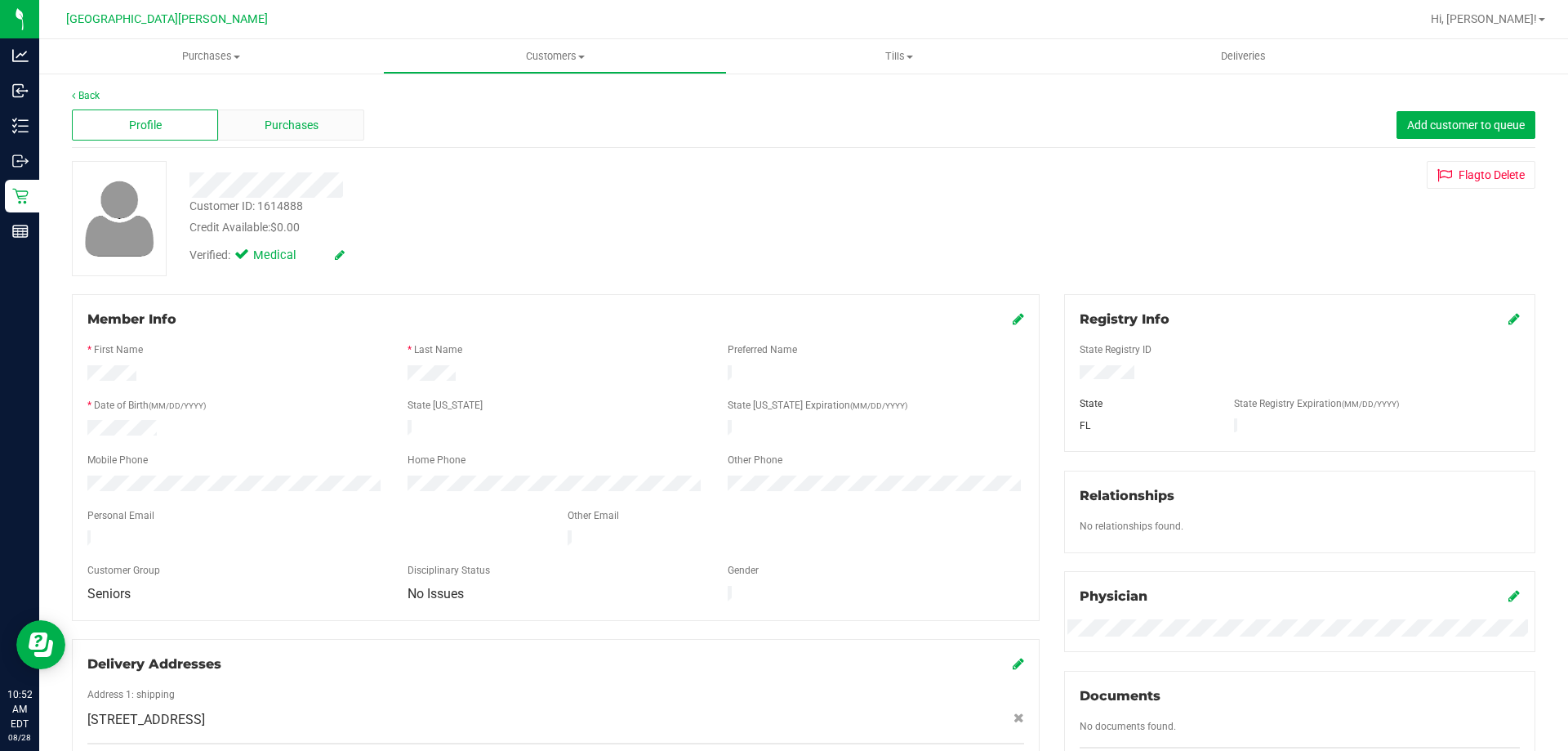
click at [302, 120] on span "Purchases" at bounding box center [291, 125] width 54 height 17
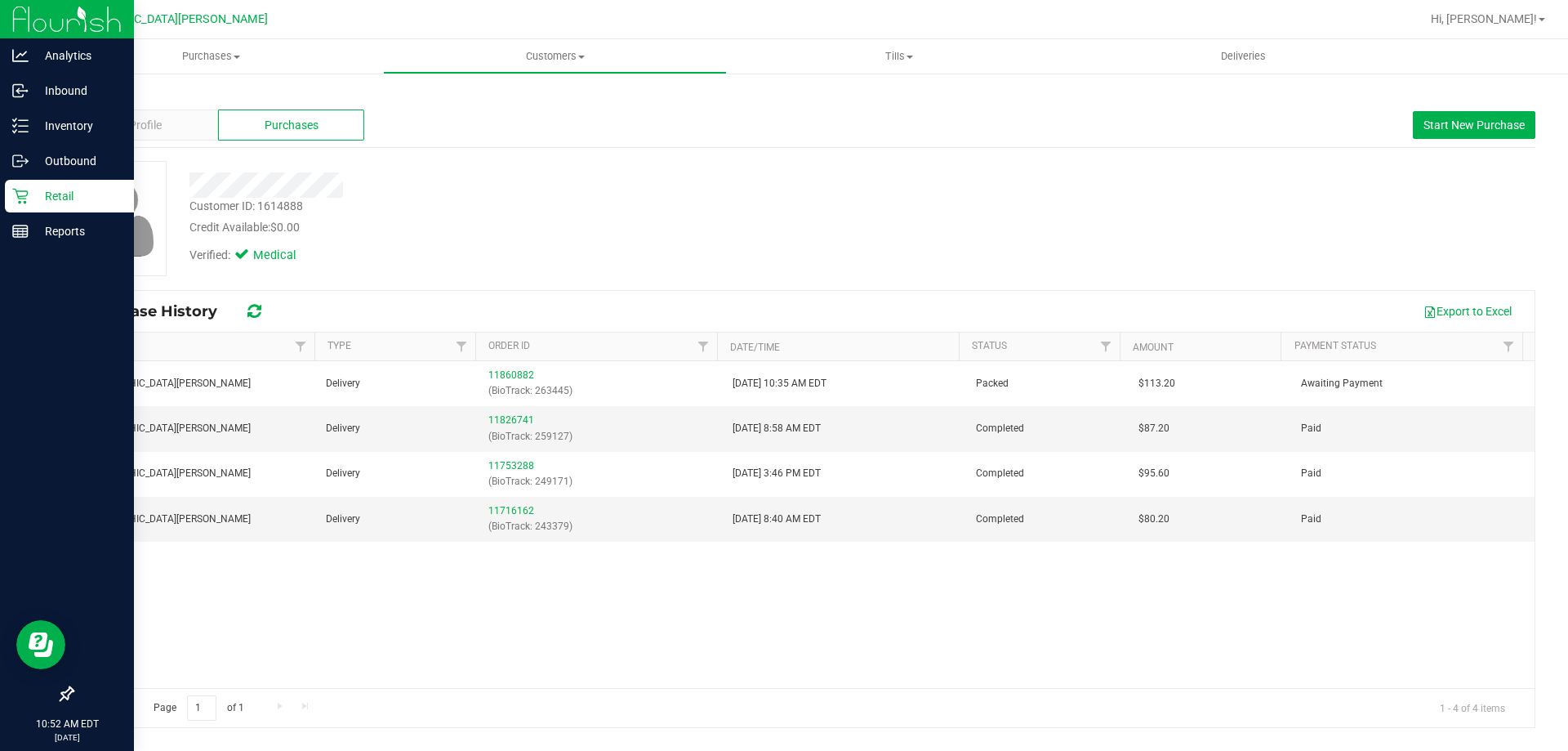
click at [43, 202] on p "Retail" at bounding box center [77, 196] width 98 height 20
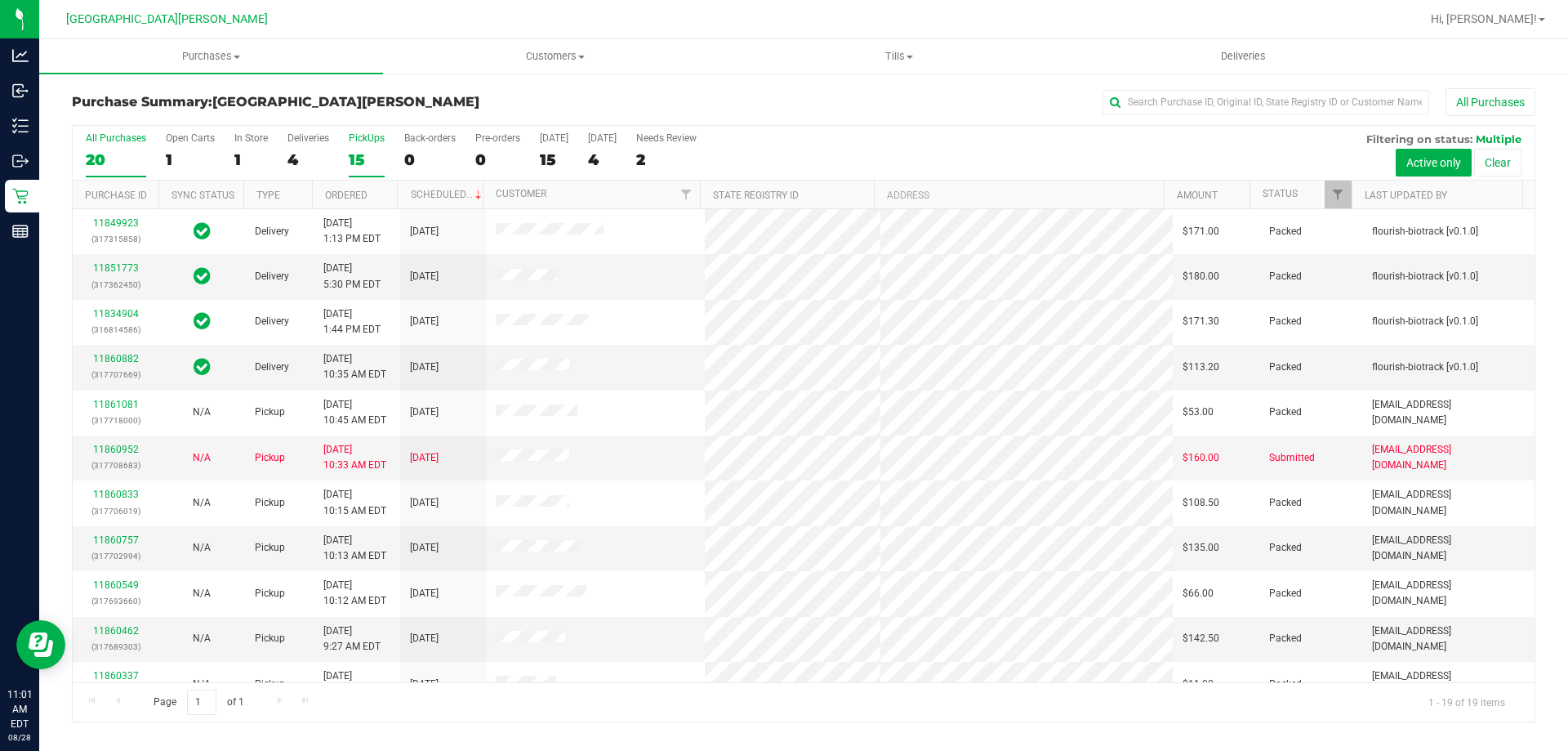
click at [357, 157] on div "15" at bounding box center [366, 160] width 36 height 19
click at [0, 0] on input "PickUps 15" at bounding box center [0, 0] width 0 height 0
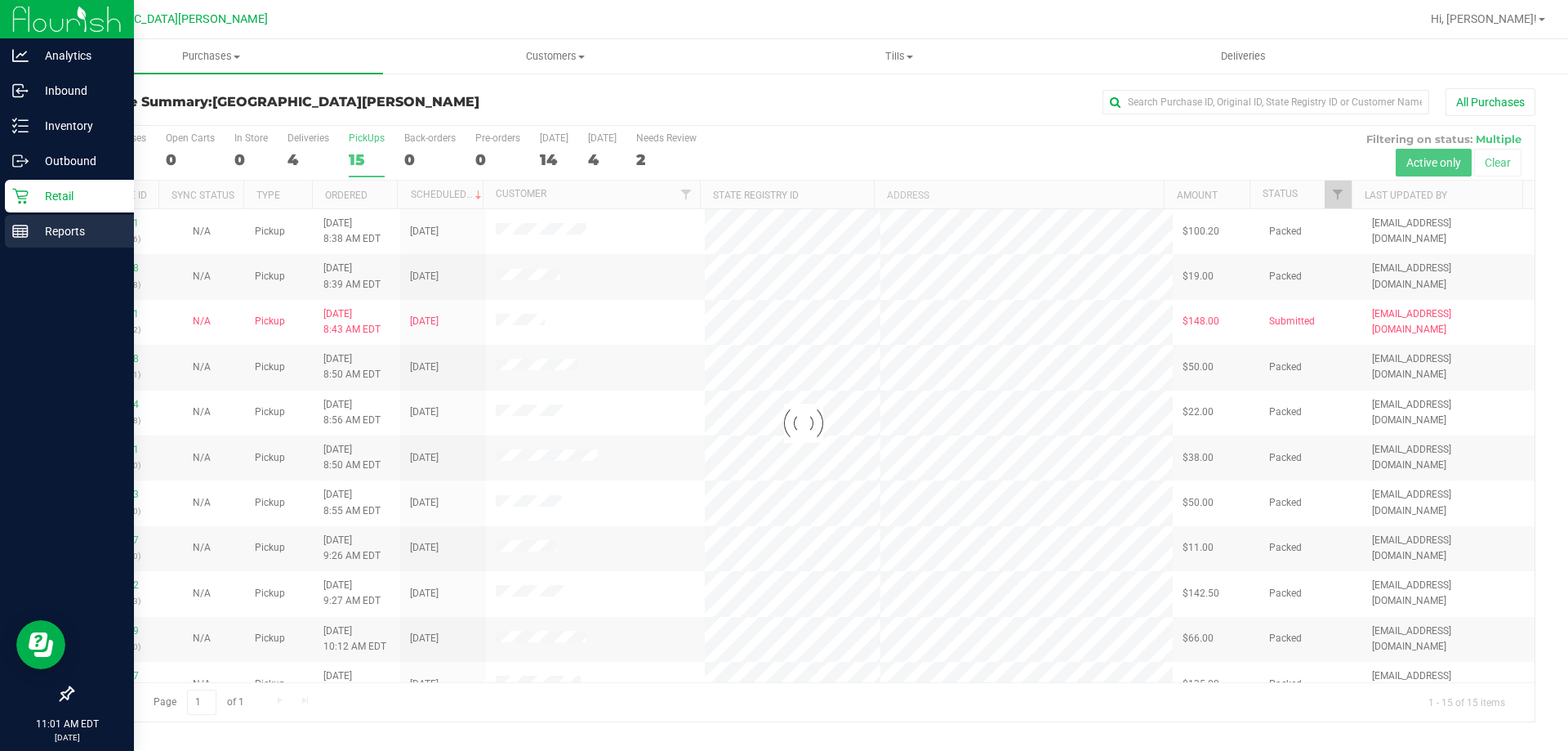
click at [24, 236] on icon at bounding box center [21, 231] width 16 height 16
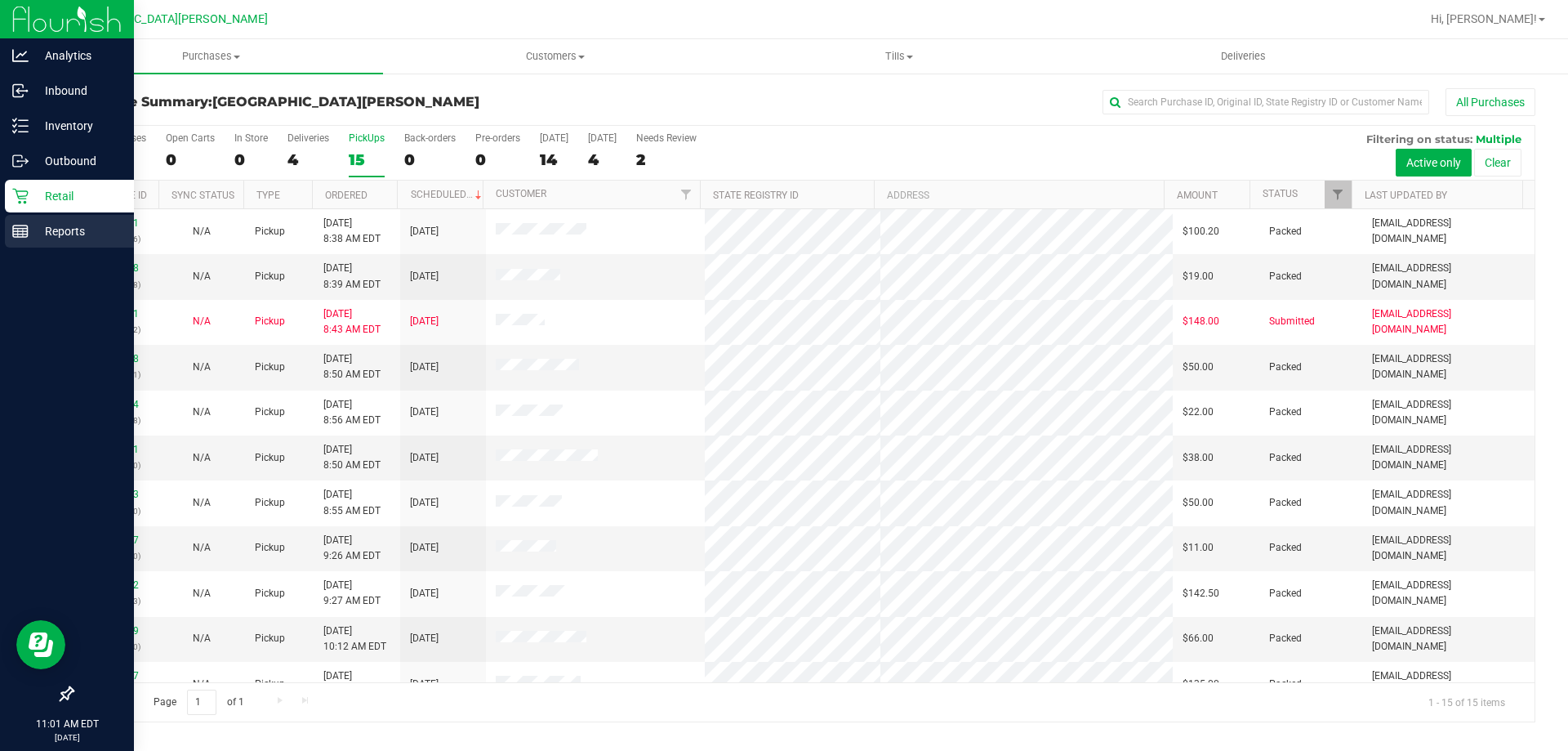
click at [23, 230] on icon at bounding box center [21, 231] width 16 height 16
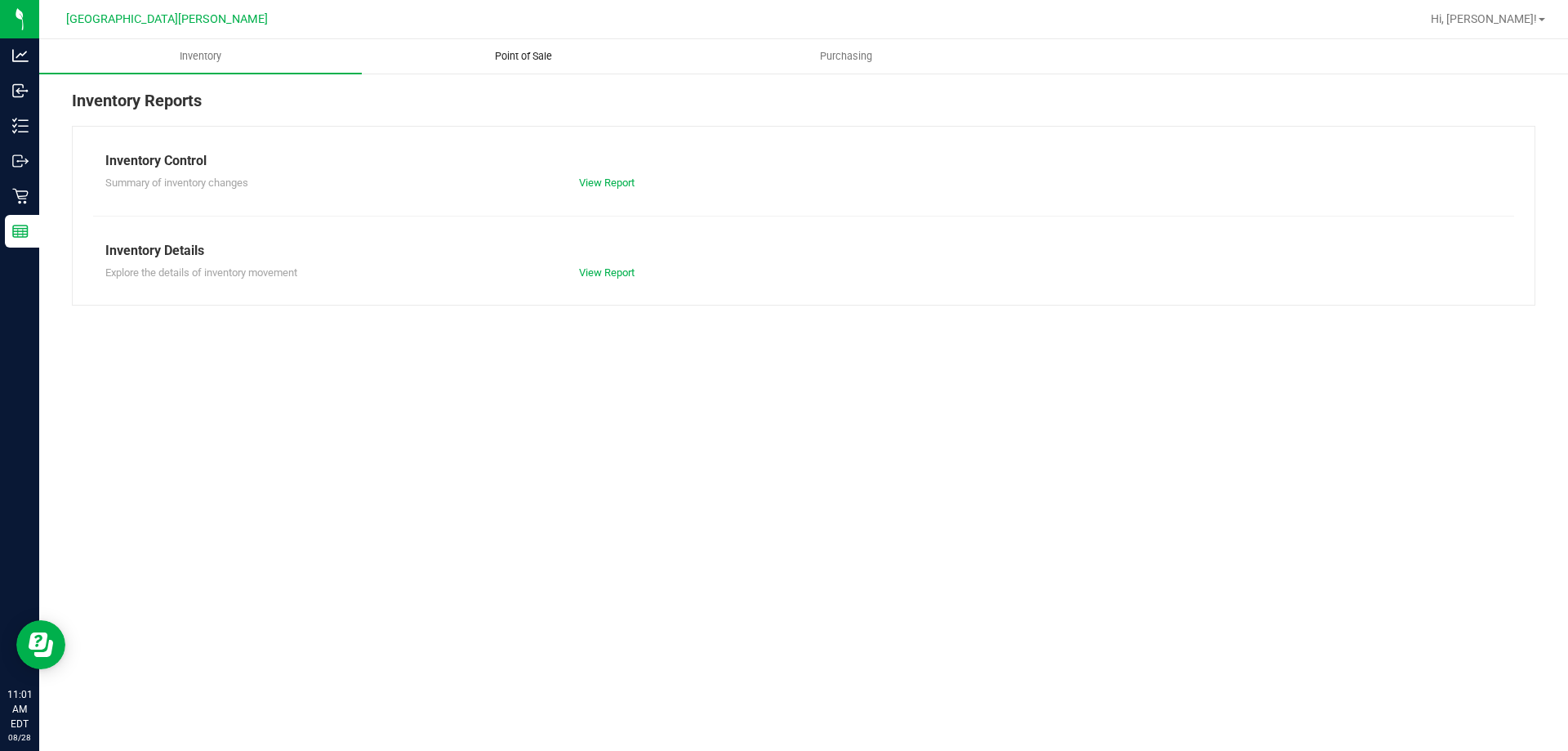
click at [521, 61] on span "Point of Sale" at bounding box center [523, 56] width 101 height 14
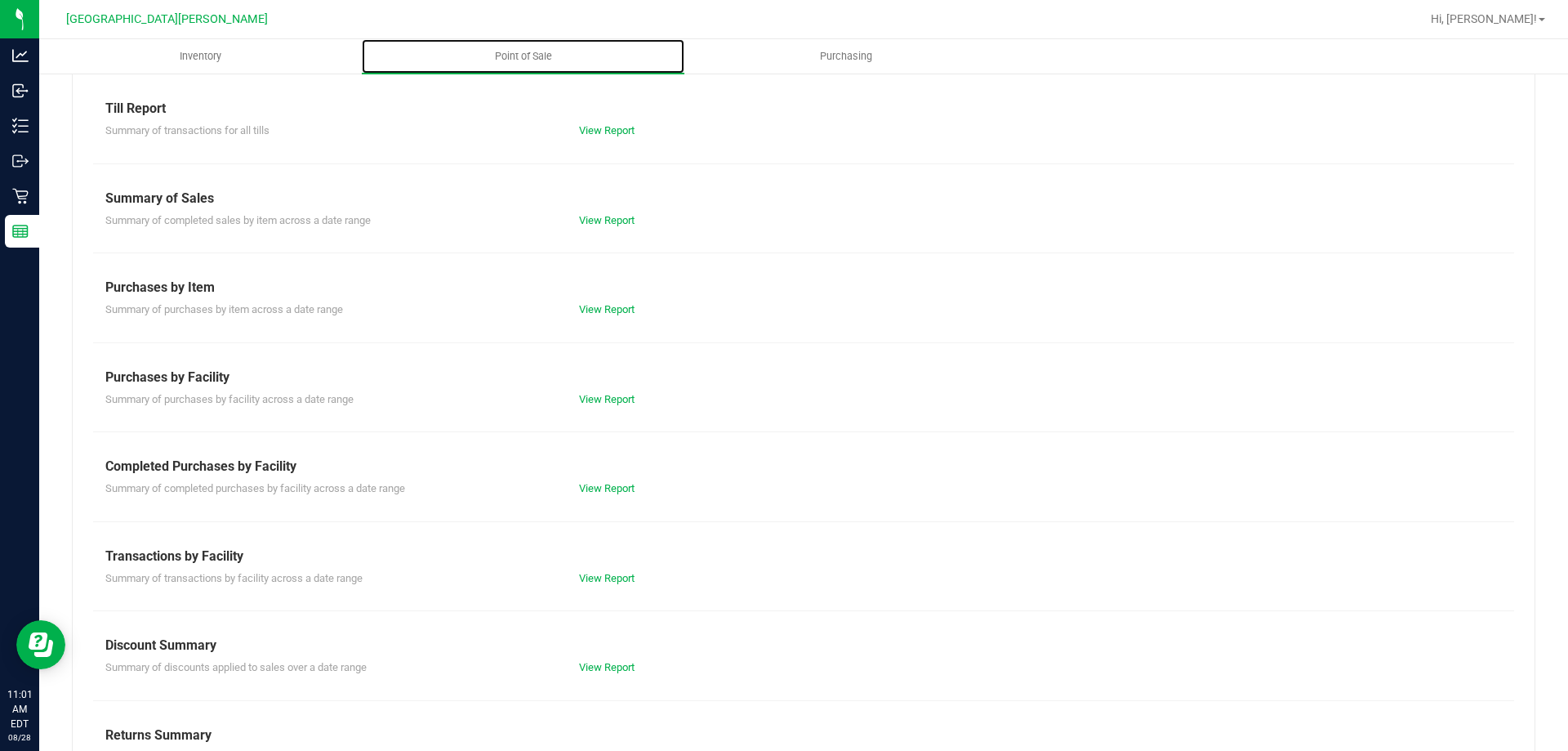
scroll to position [108, 0]
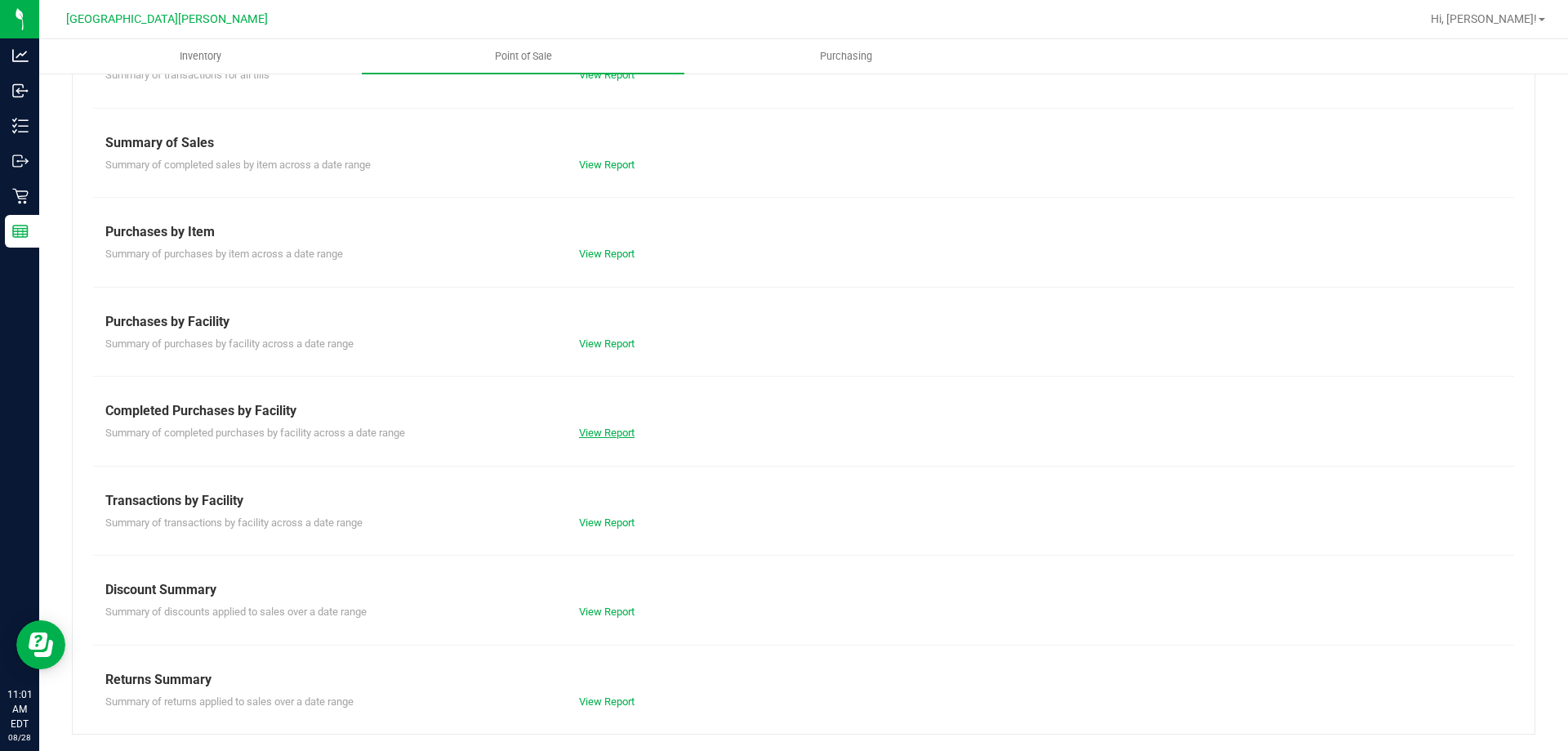
click at [592, 436] on link "View Report" at bounding box center [607, 433] width 56 height 13
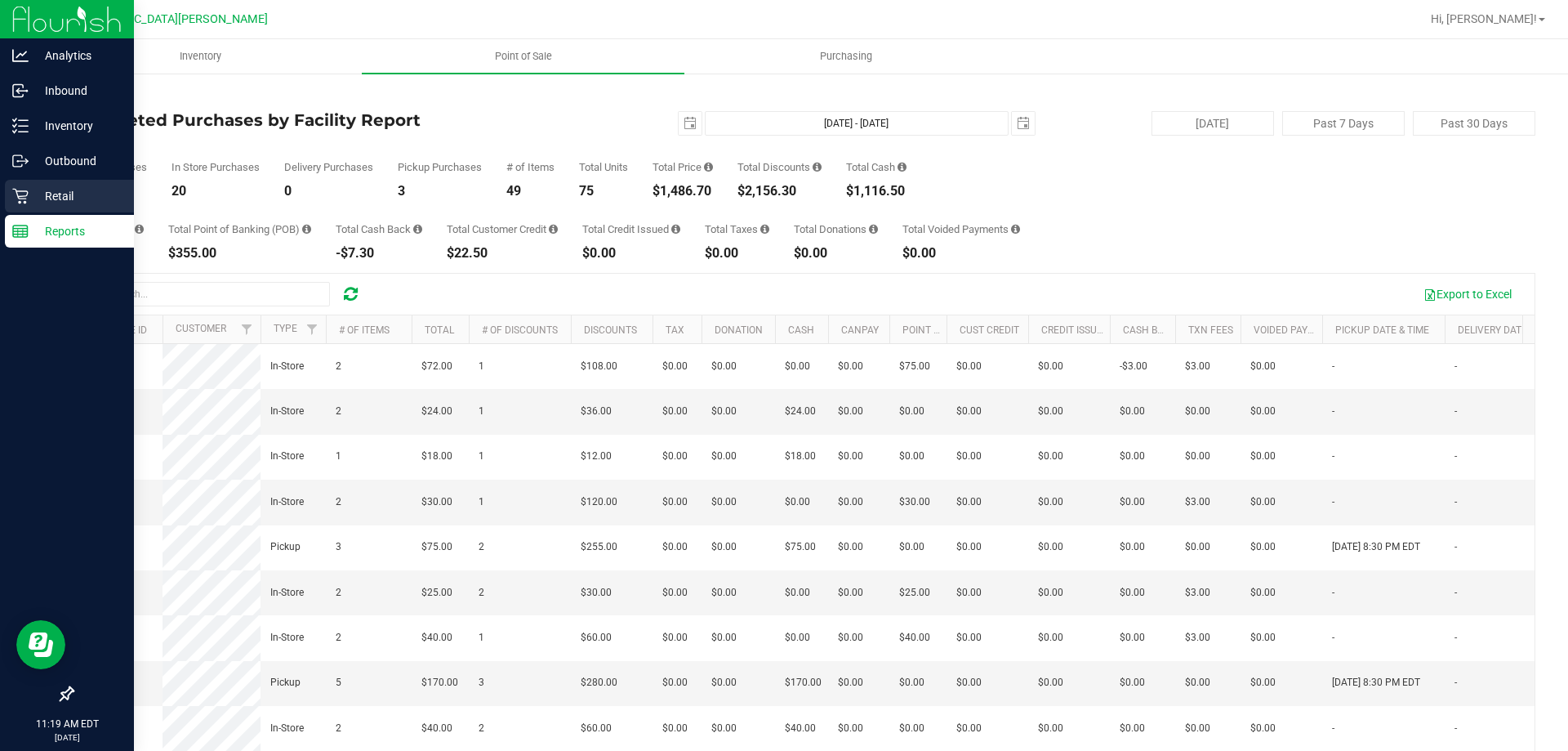
click at [25, 189] on icon at bounding box center [21, 196] width 16 height 16
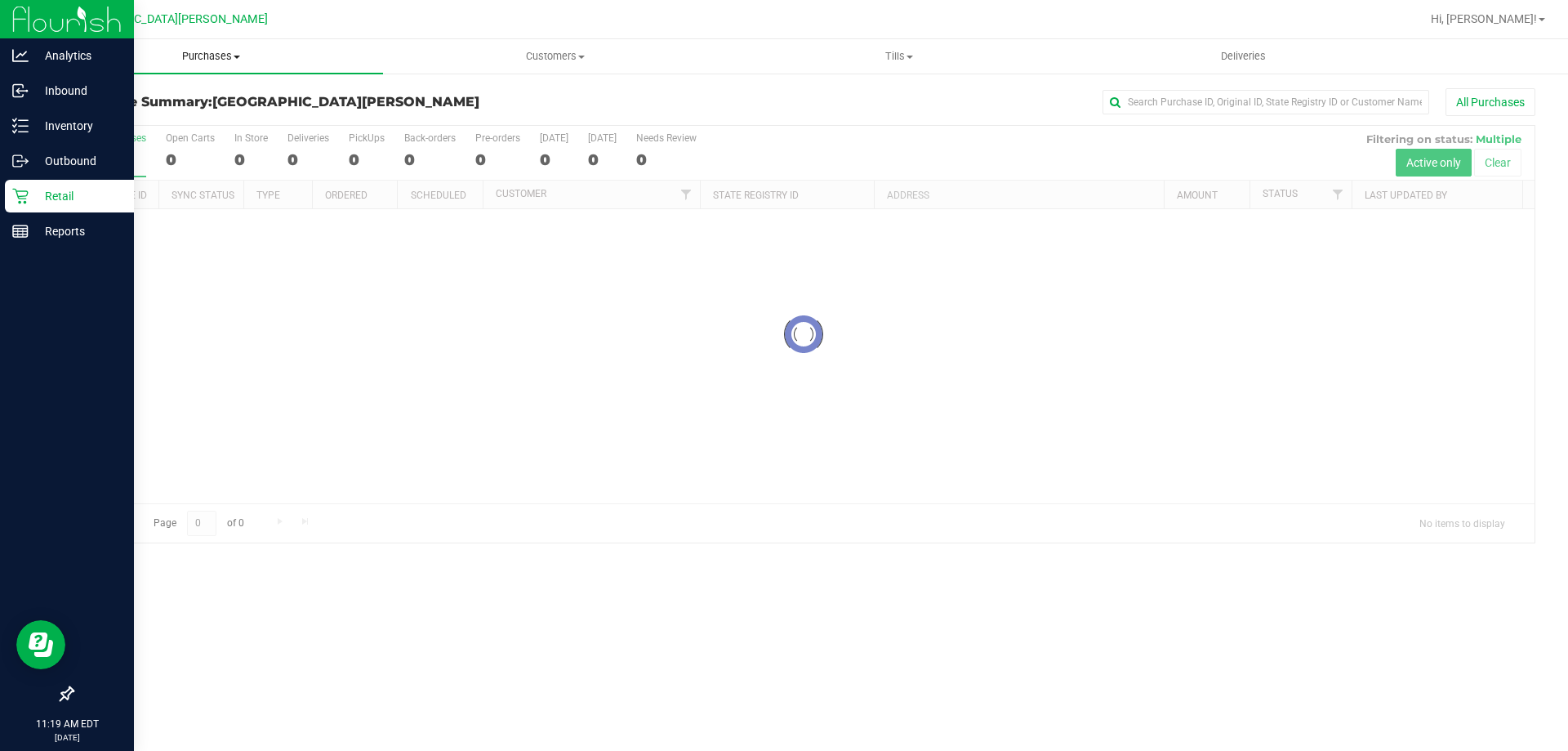
click at [191, 61] on span "Purchases" at bounding box center [211, 56] width 344 height 14
click at [122, 120] on span "Fulfillment" at bounding box center [90, 117] width 101 height 13
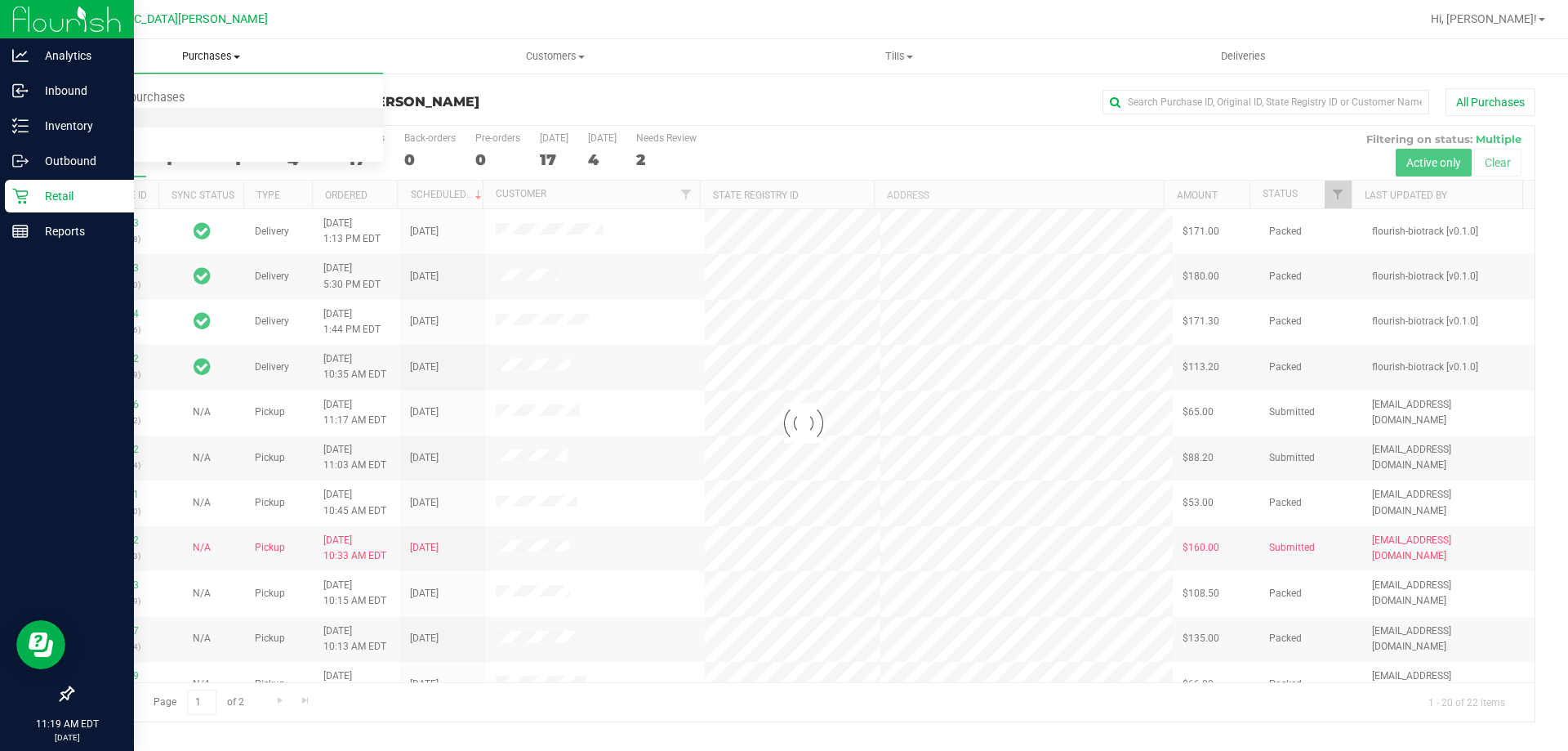
click at [122, 120] on span "Fulfillment" at bounding box center [90, 117] width 101 height 13
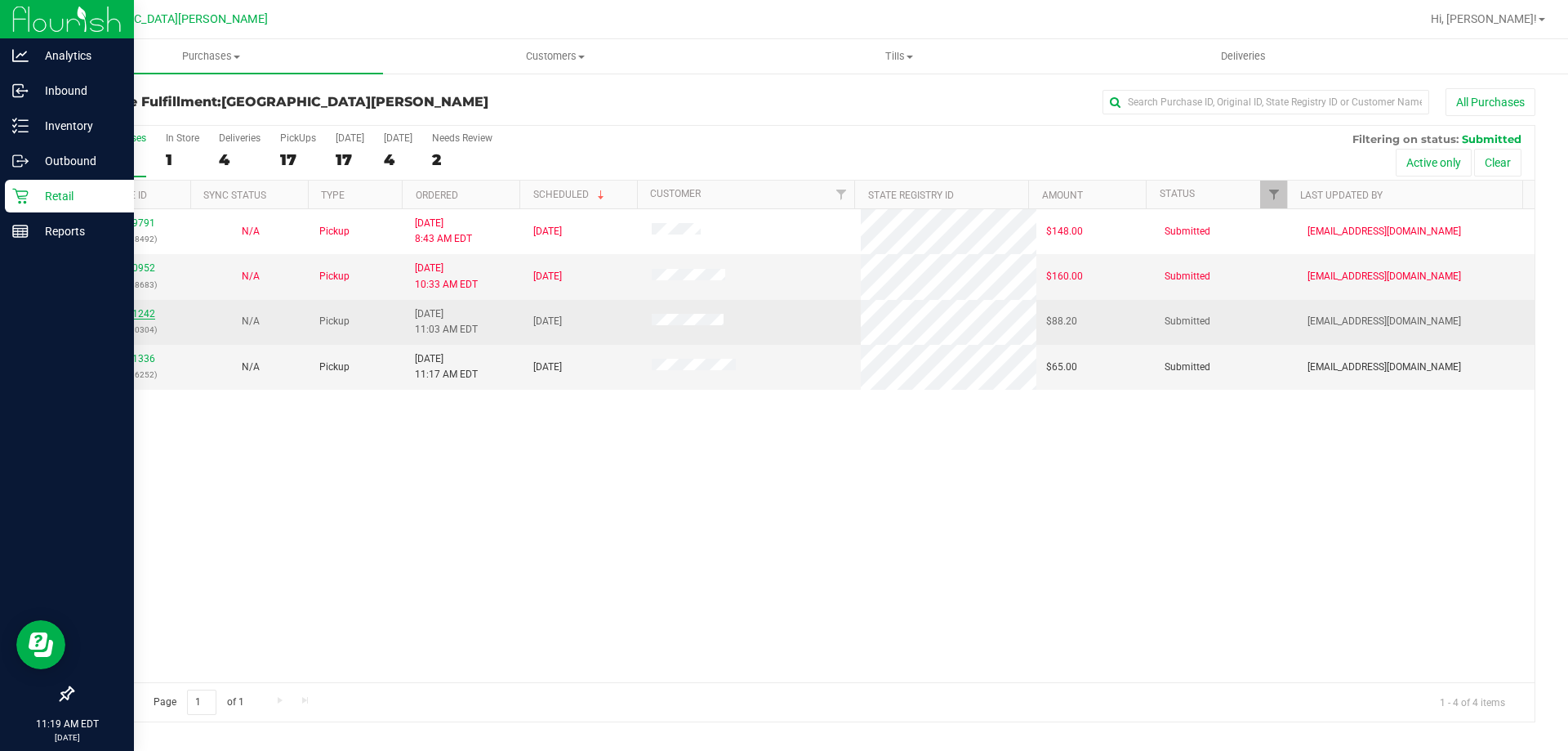
click at [145, 309] on link "11861242" at bounding box center [132, 314] width 46 height 12
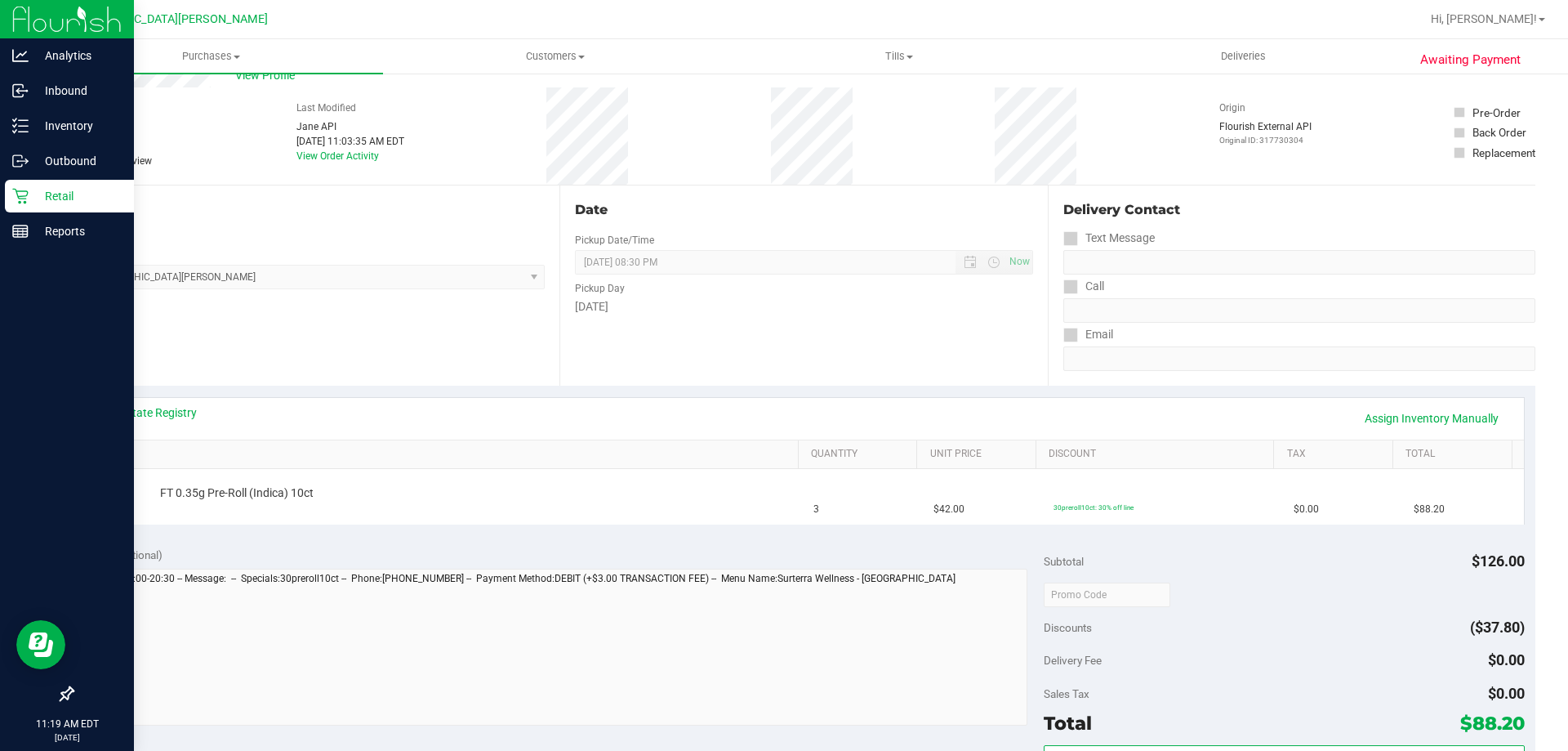
scroll to position [82, 0]
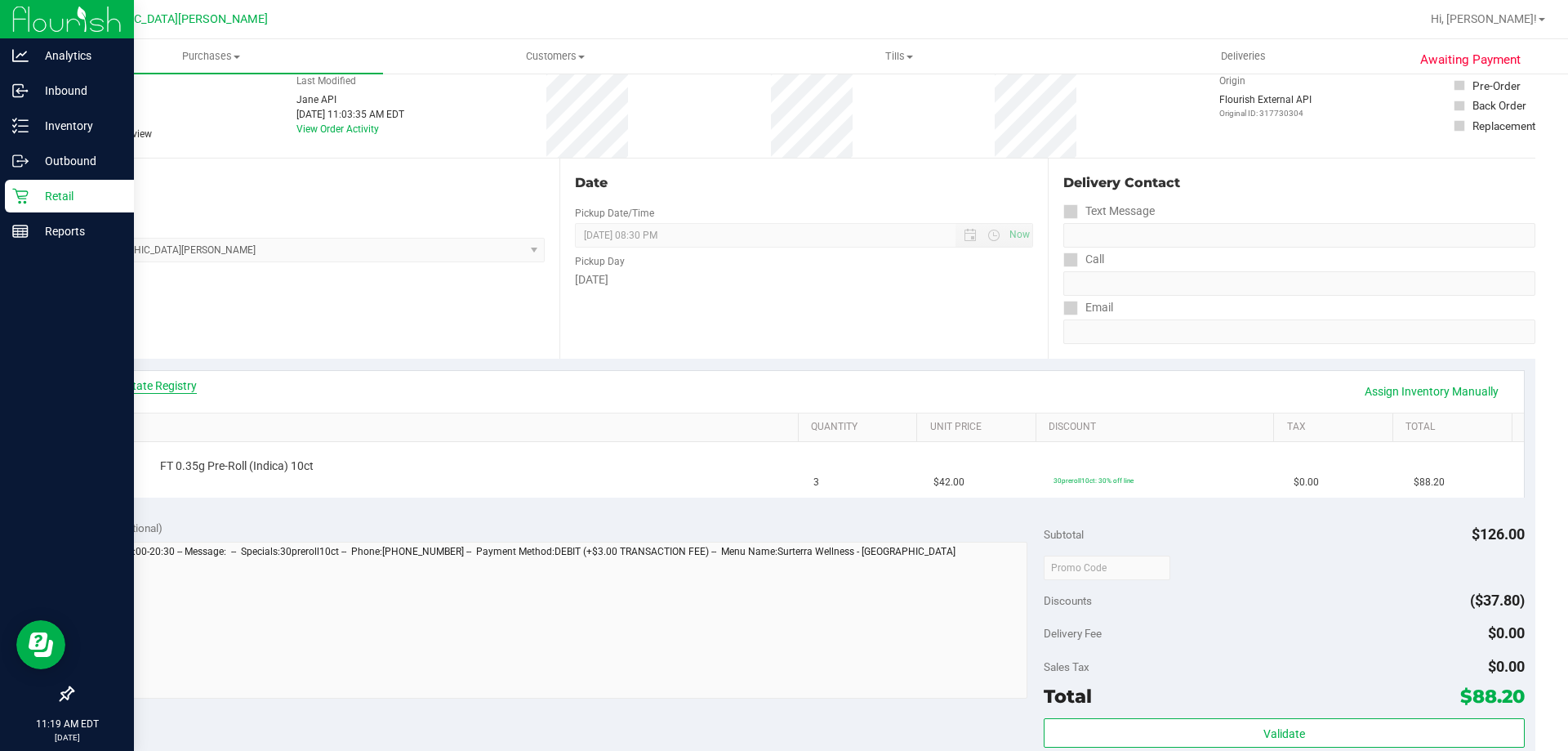
click at [146, 388] on link "View State Registry" at bounding box center [147, 385] width 98 height 16
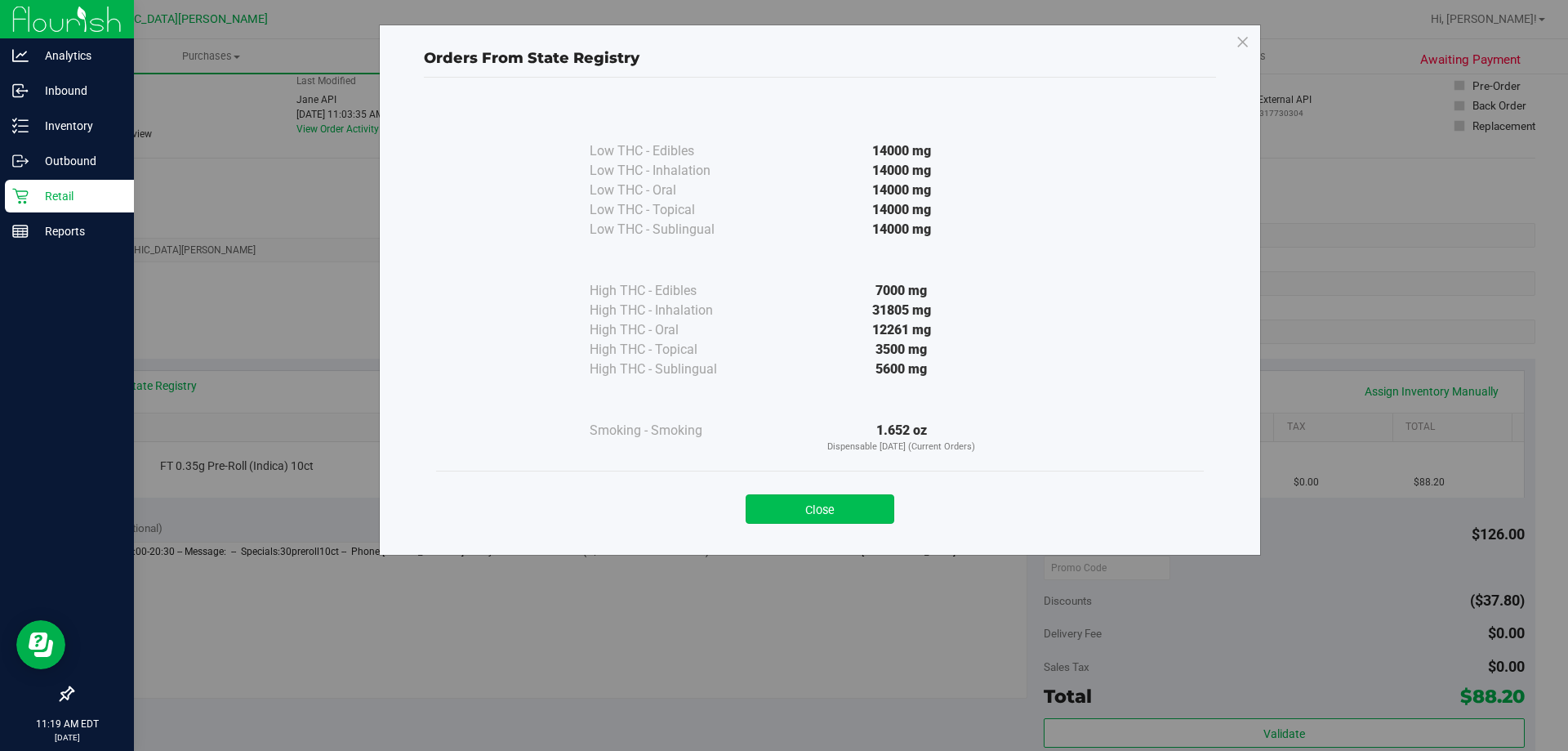
click at [831, 517] on button "Close" at bounding box center [820, 508] width 149 height 30
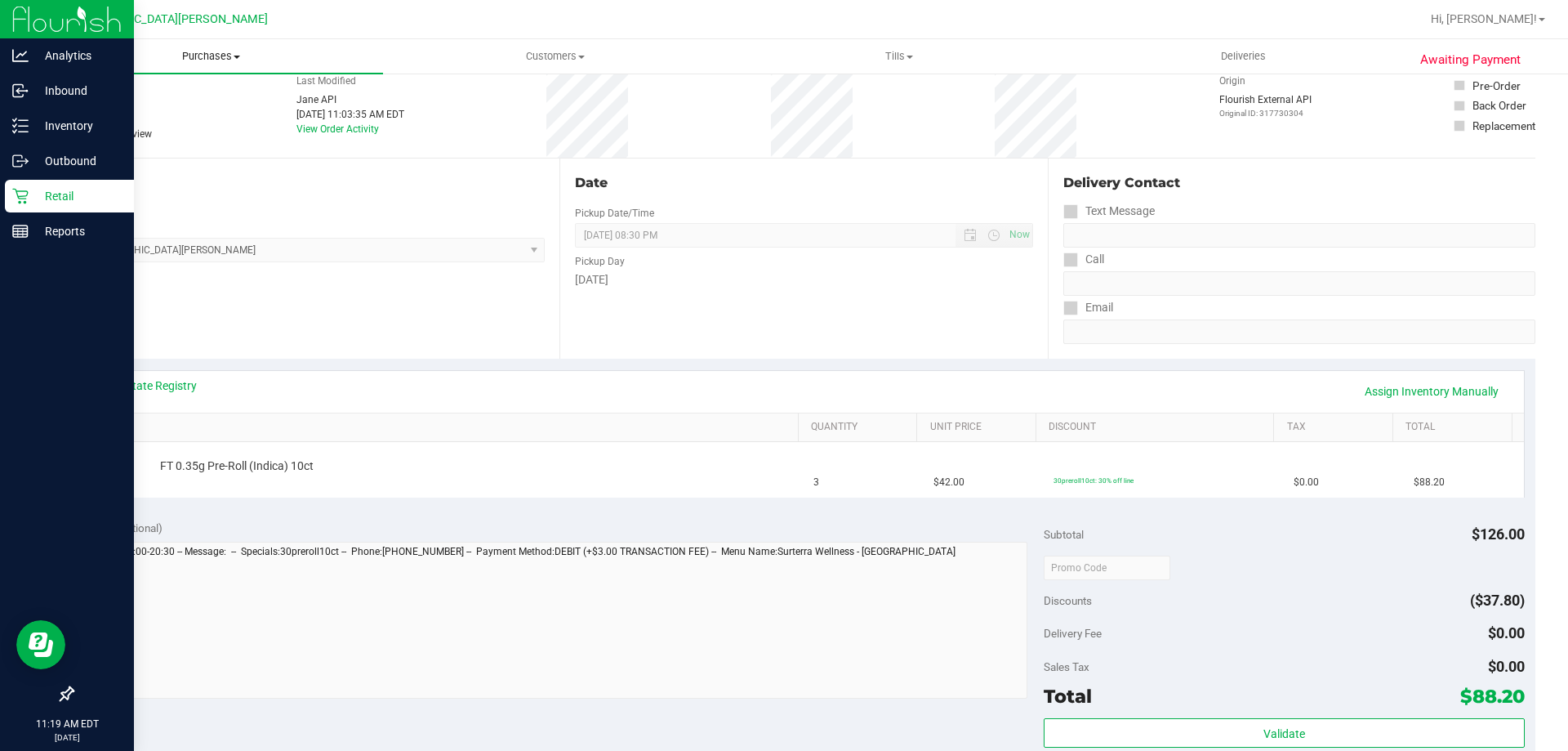
click at [209, 57] on span "Purchases" at bounding box center [211, 56] width 344 height 14
click at [175, 124] on li "Fulfillment" at bounding box center [211, 118] width 344 height 20
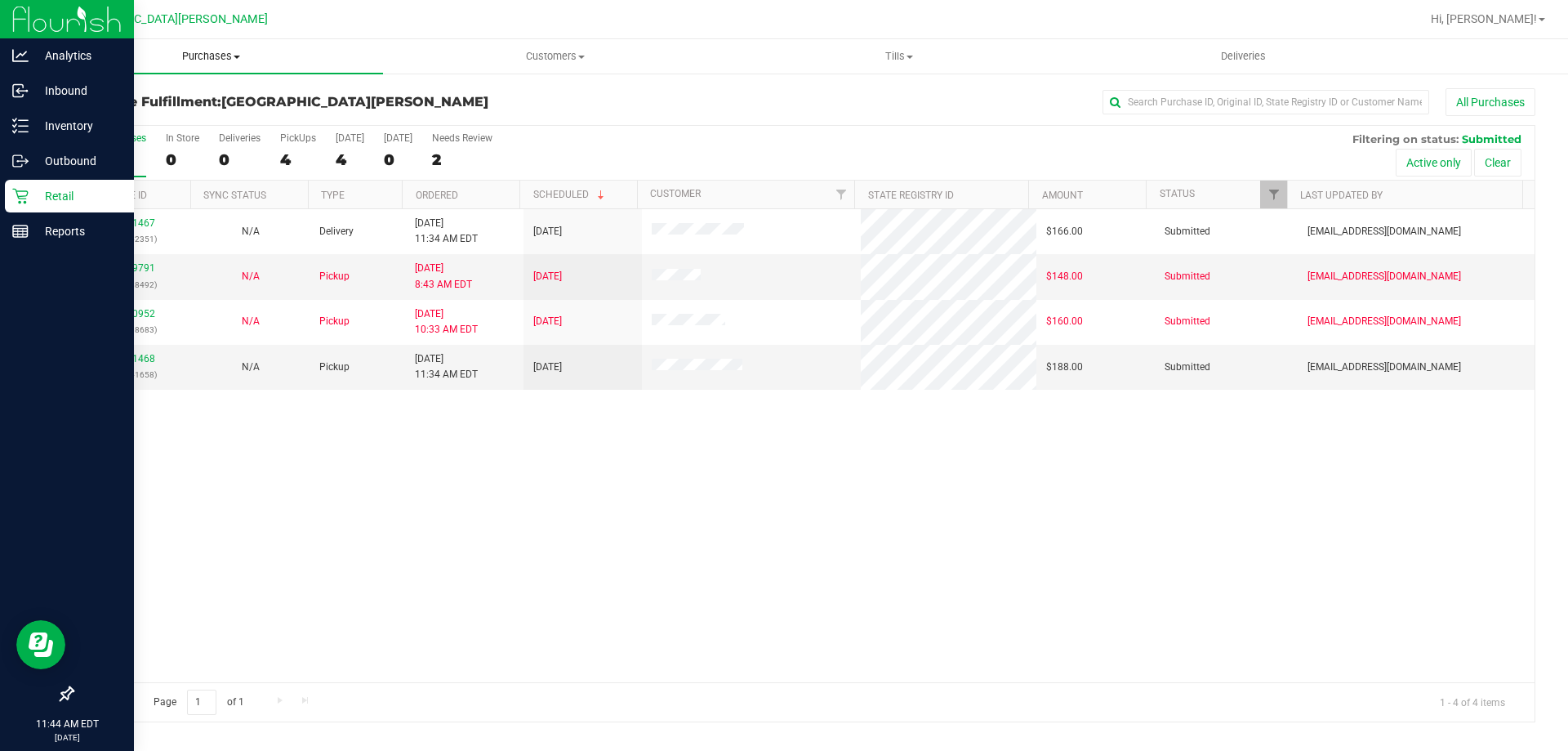
click at [206, 48] on uib-tab-heading "Purchases Summary of purchases Fulfillment All purchases" at bounding box center [211, 56] width 344 height 34
click at [186, 124] on li "Fulfillment" at bounding box center [211, 118] width 344 height 20
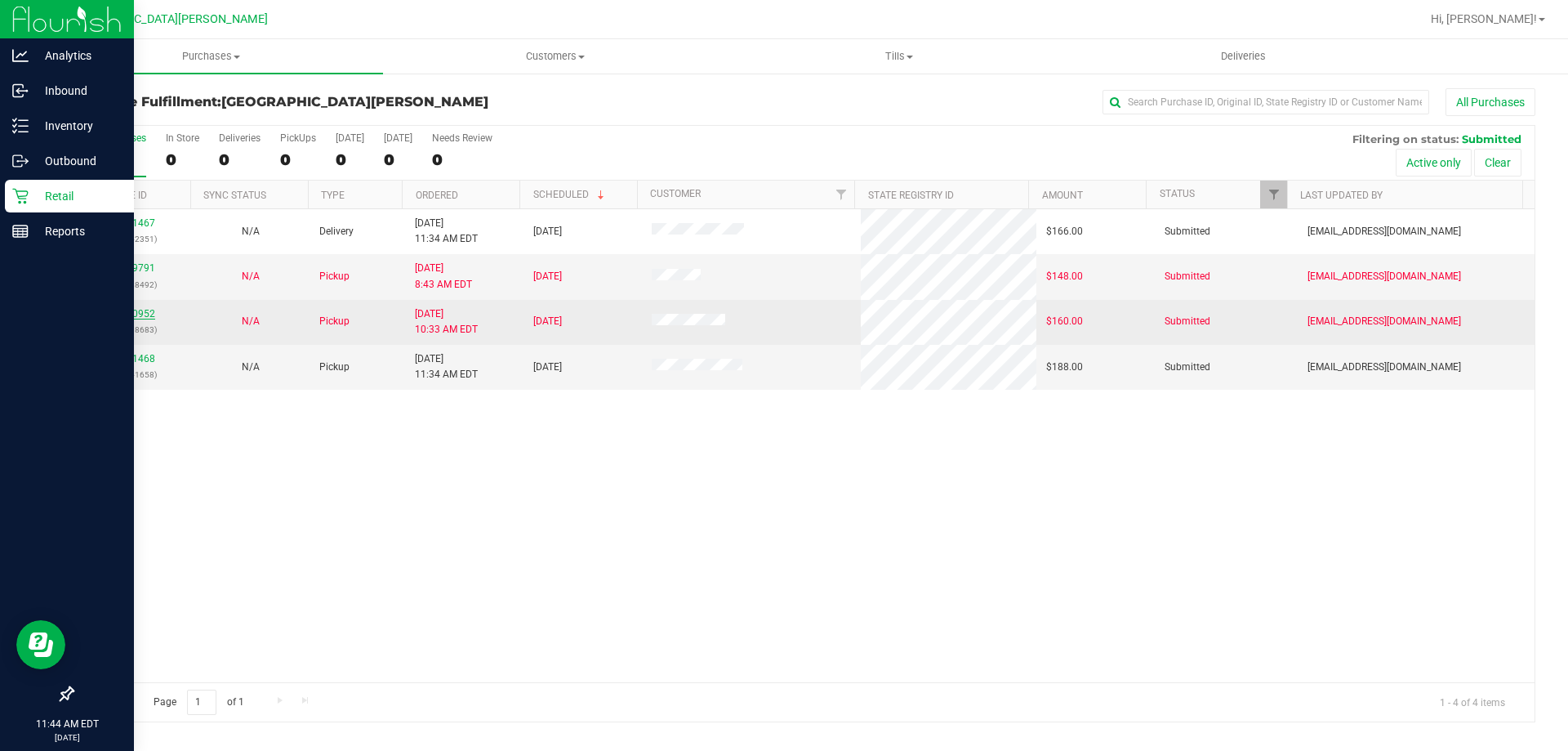
click at [138, 319] on link "11860952" at bounding box center [132, 314] width 46 height 12
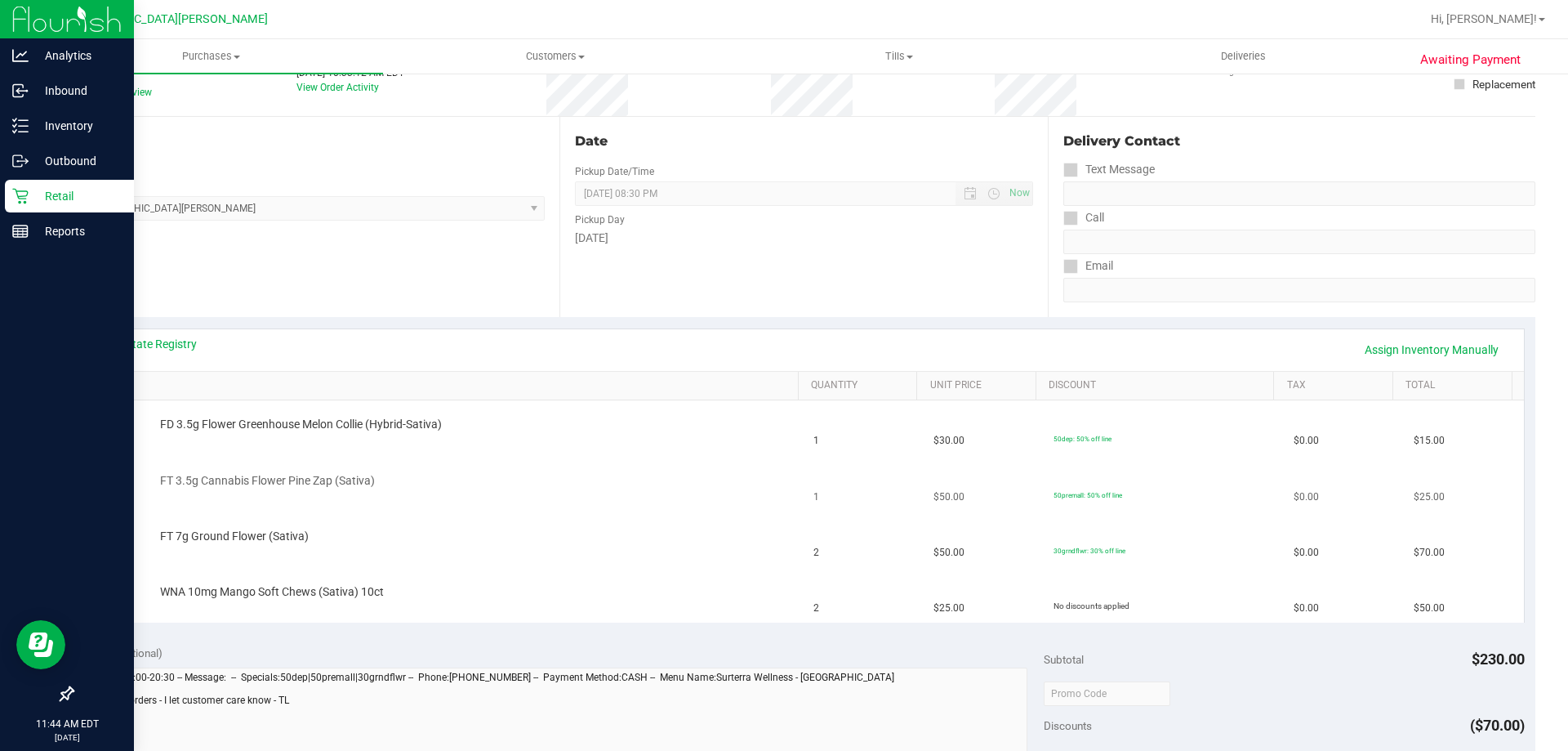
scroll to position [163, 0]
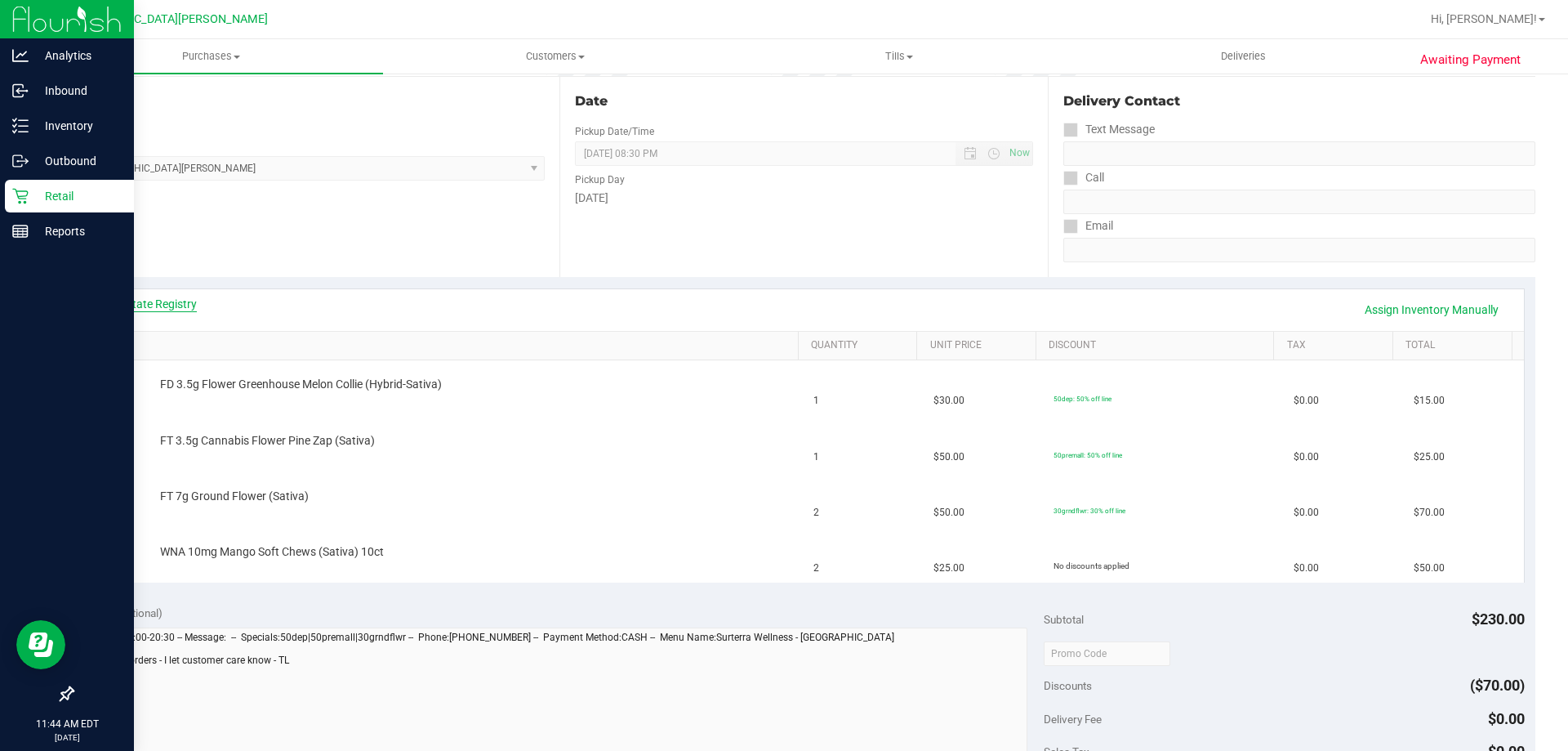
click at [186, 302] on link "View State Registry" at bounding box center [147, 304] width 98 height 16
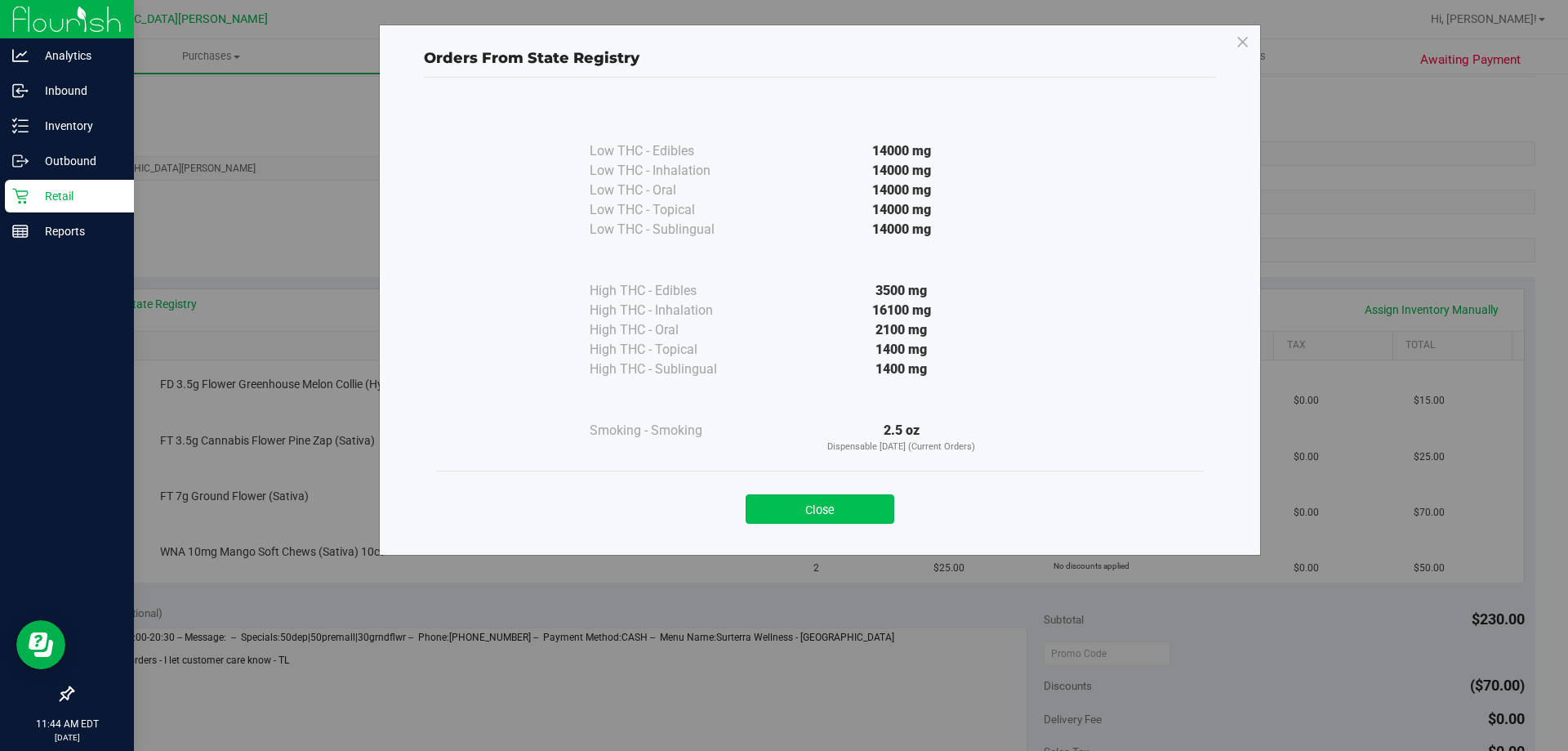
click at [827, 506] on button "Close" at bounding box center [820, 508] width 149 height 30
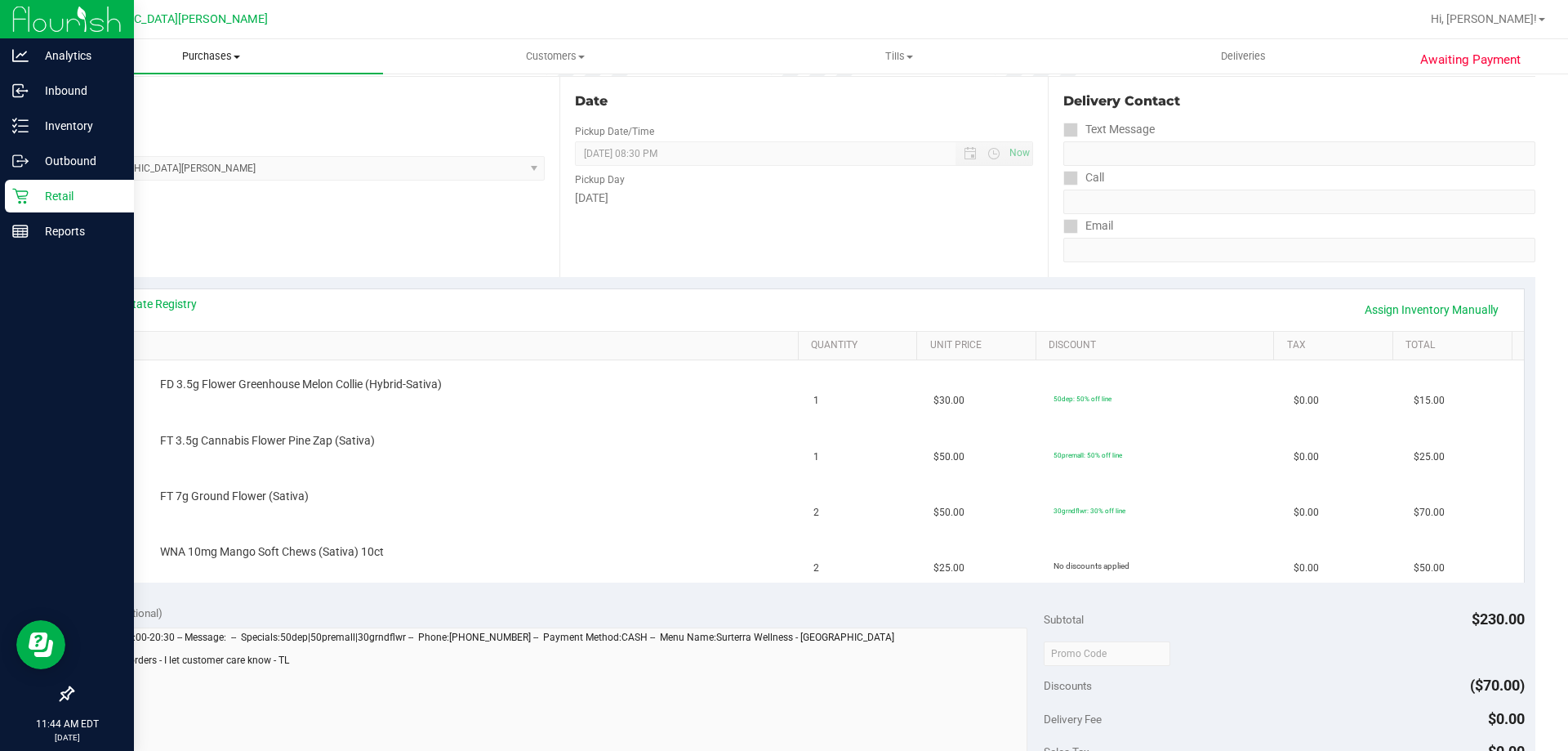
click at [193, 57] on span "Purchases" at bounding box center [211, 56] width 344 height 14
click at [152, 120] on li "Fulfillment" at bounding box center [211, 118] width 344 height 20
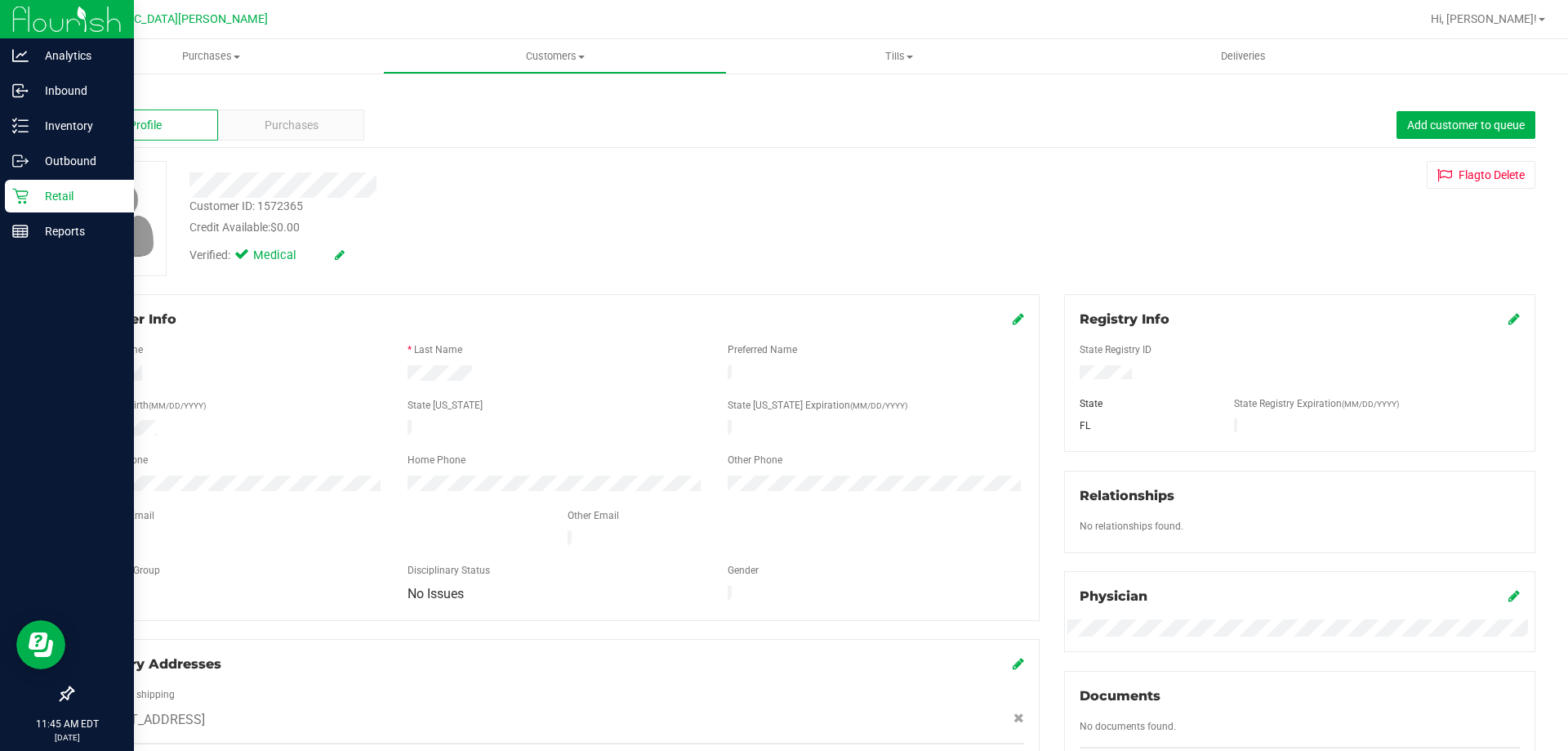
click at [11, 200] on div "Retail" at bounding box center [69, 196] width 129 height 32
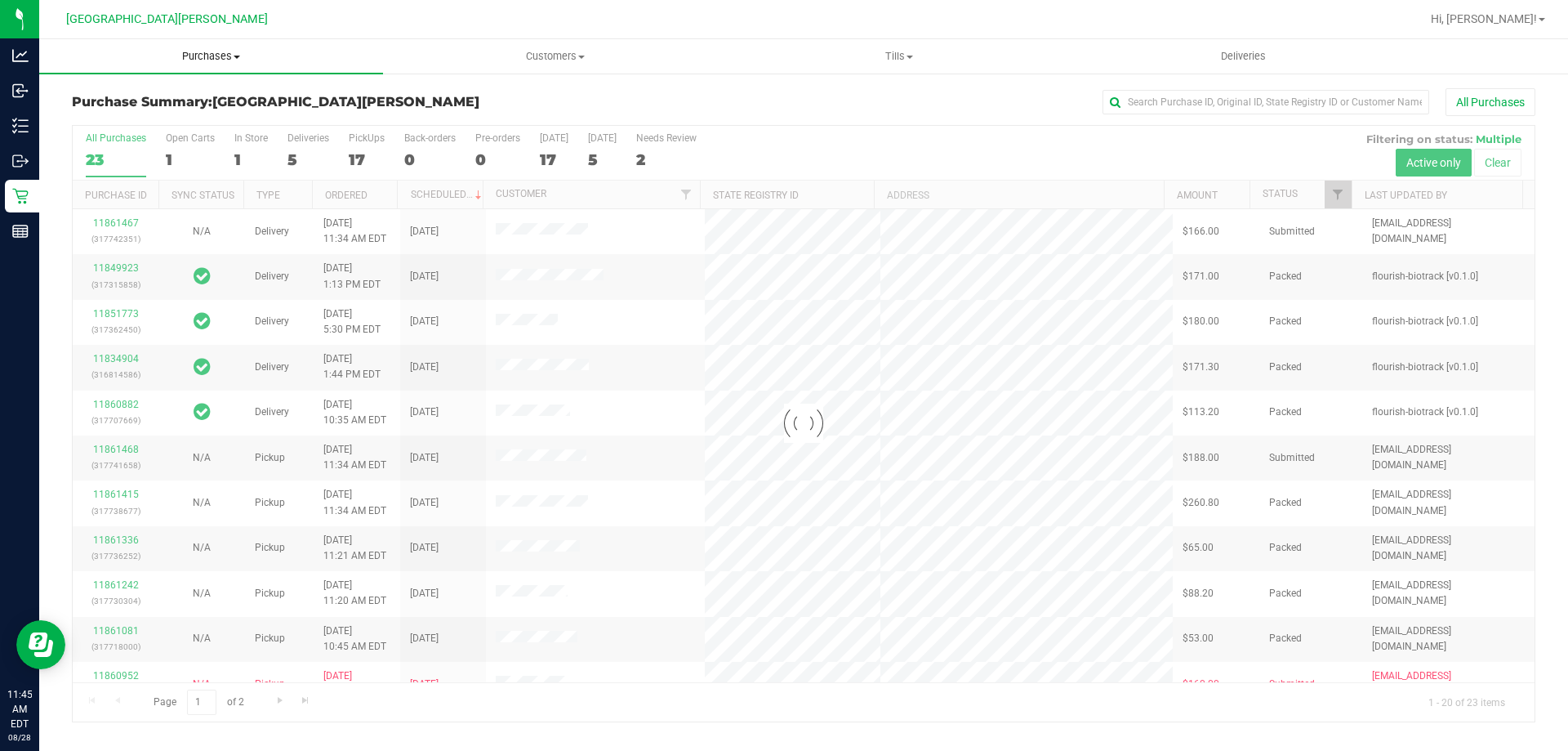
click at [215, 58] on span "Purchases" at bounding box center [211, 56] width 344 height 14
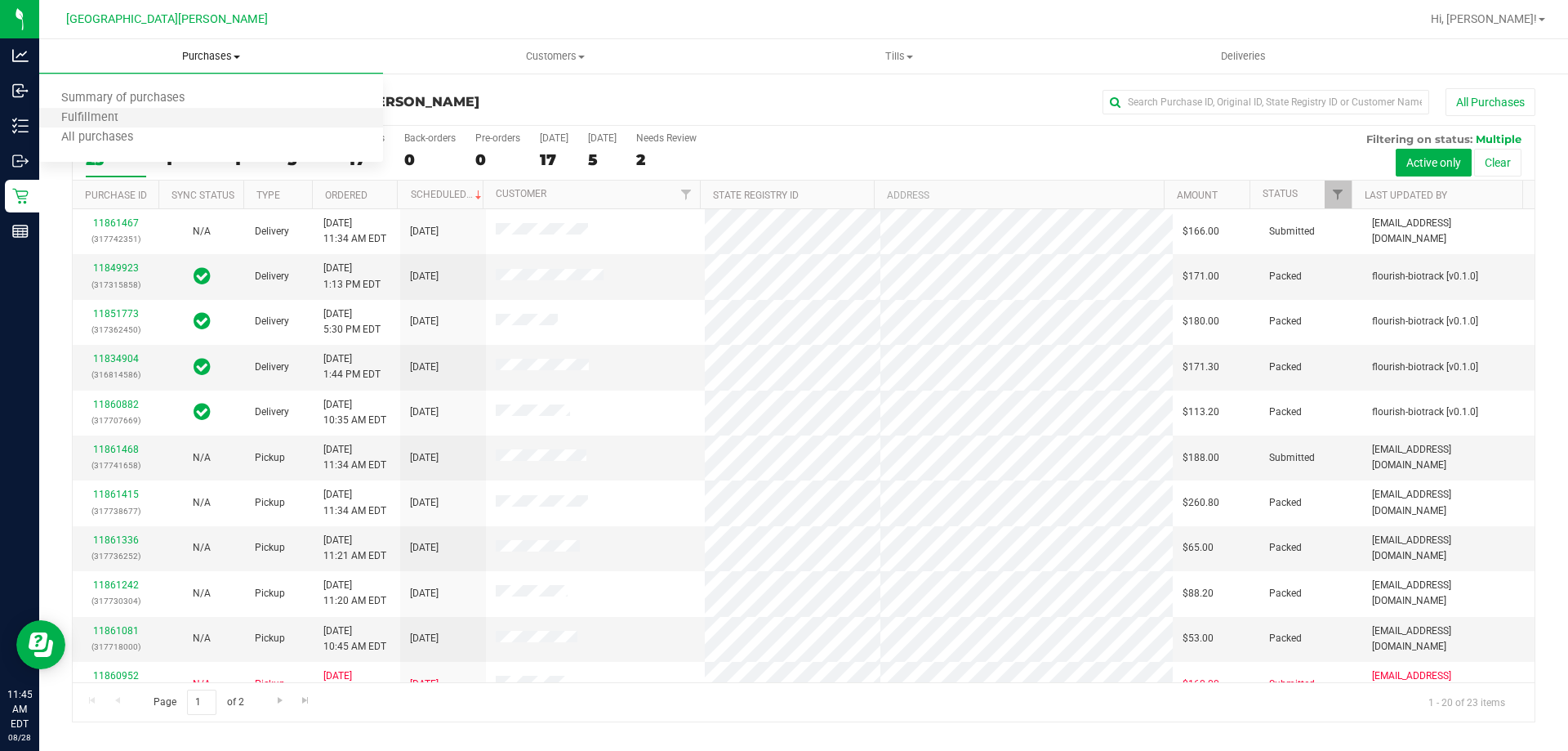
click at [139, 122] on li "Fulfillment" at bounding box center [211, 118] width 344 height 20
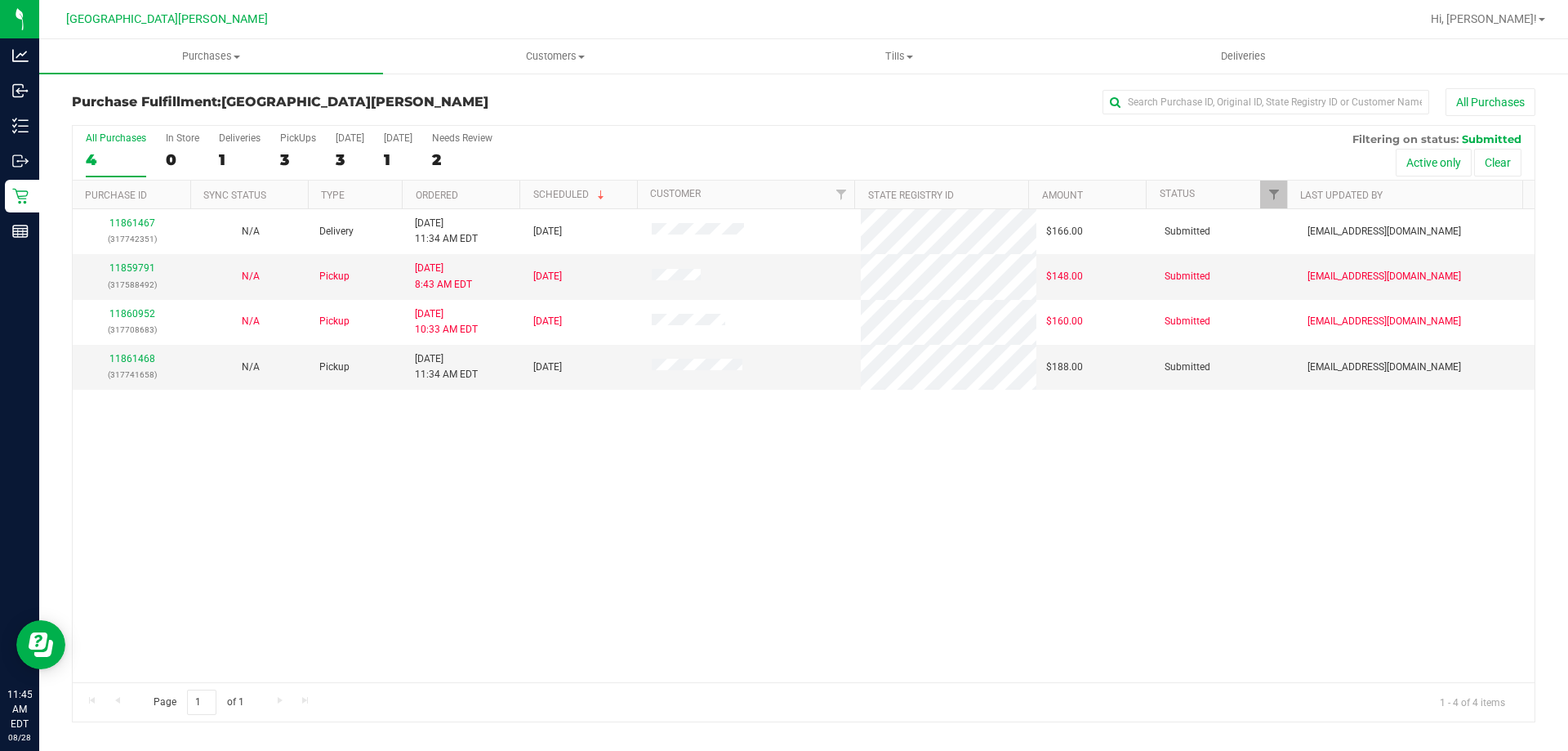
click at [590, 549] on div "11861467 (317742351) N/A Delivery [DATE] 11:34 AM EDT 8/29/2025 $166.00 Submitt…" at bounding box center [804, 445] width 1462 height 473
click at [293, 134] on div "PickUps" at bounding box center [298, 138] width 36 height 12
click at [0, 0] on input "PickUps 3" at bounding box center [0, 0] width 0 height 0
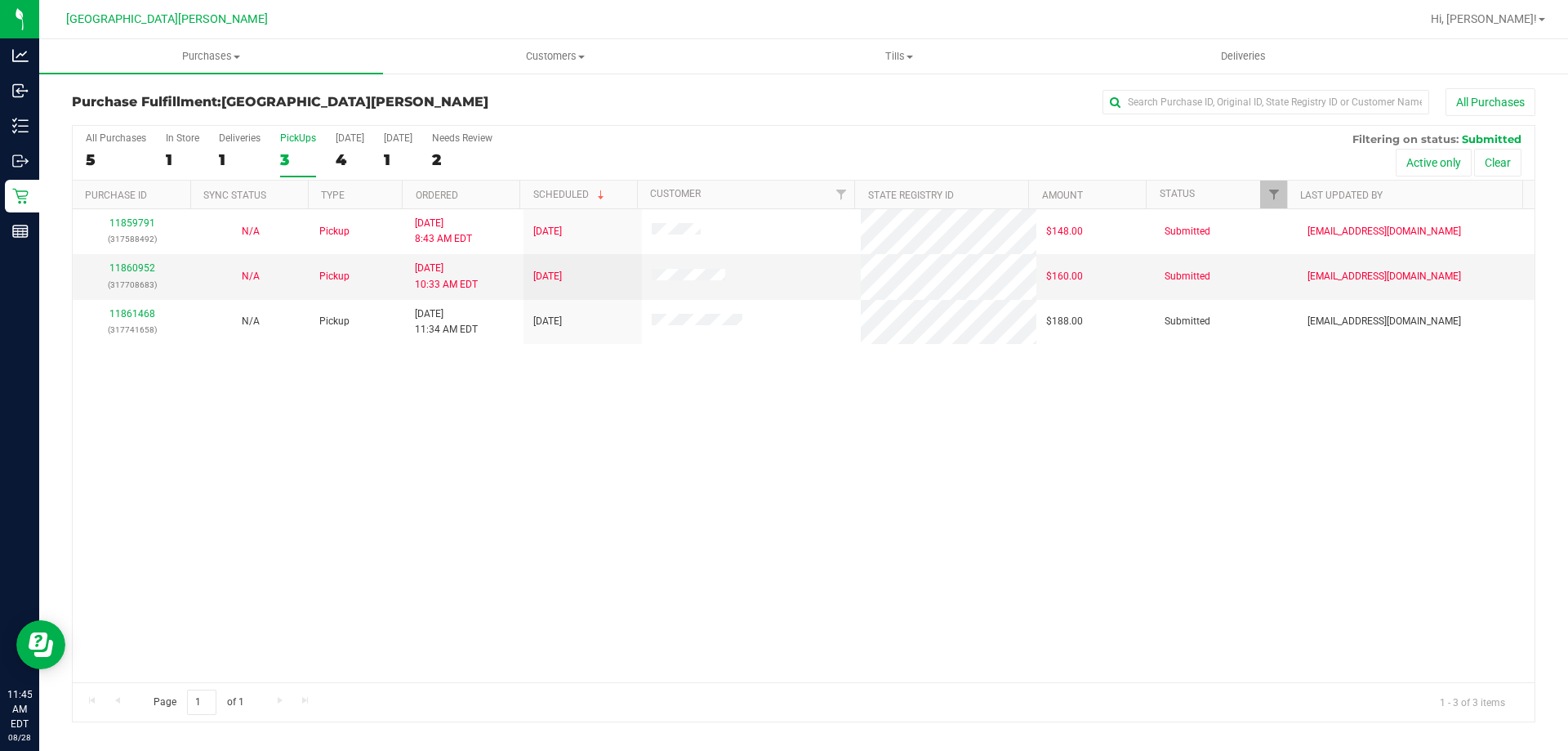
click at [293, 134] on div "PickUps" at bounding box center [298, 138] width 36 height 12
click at [0, 0] on input "PickUps 3" at bounding box center [0, 0] width 0 height 0
click at [220, 46] on uib-tab-heading "Purchases Summary of purchases Fulfillment All purchases" at bounding box center [211, 56] width 344 height 34
click at [151, 125] on li "Fulfillment" at bounding box center [211, 118] width 344 height 20
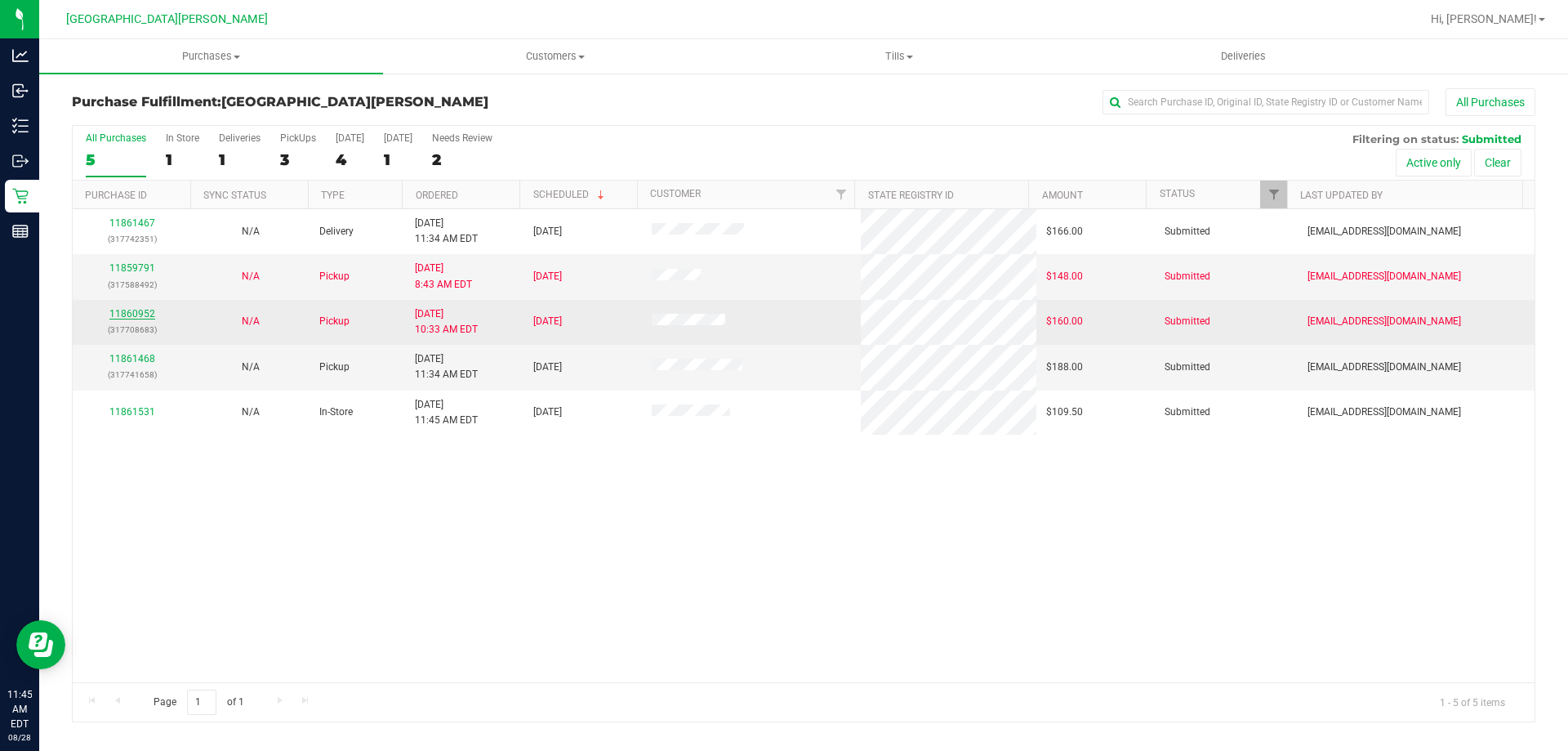
click at [127, 315] on link "11860952" at bounding box center [132, 314] width 46 height 12
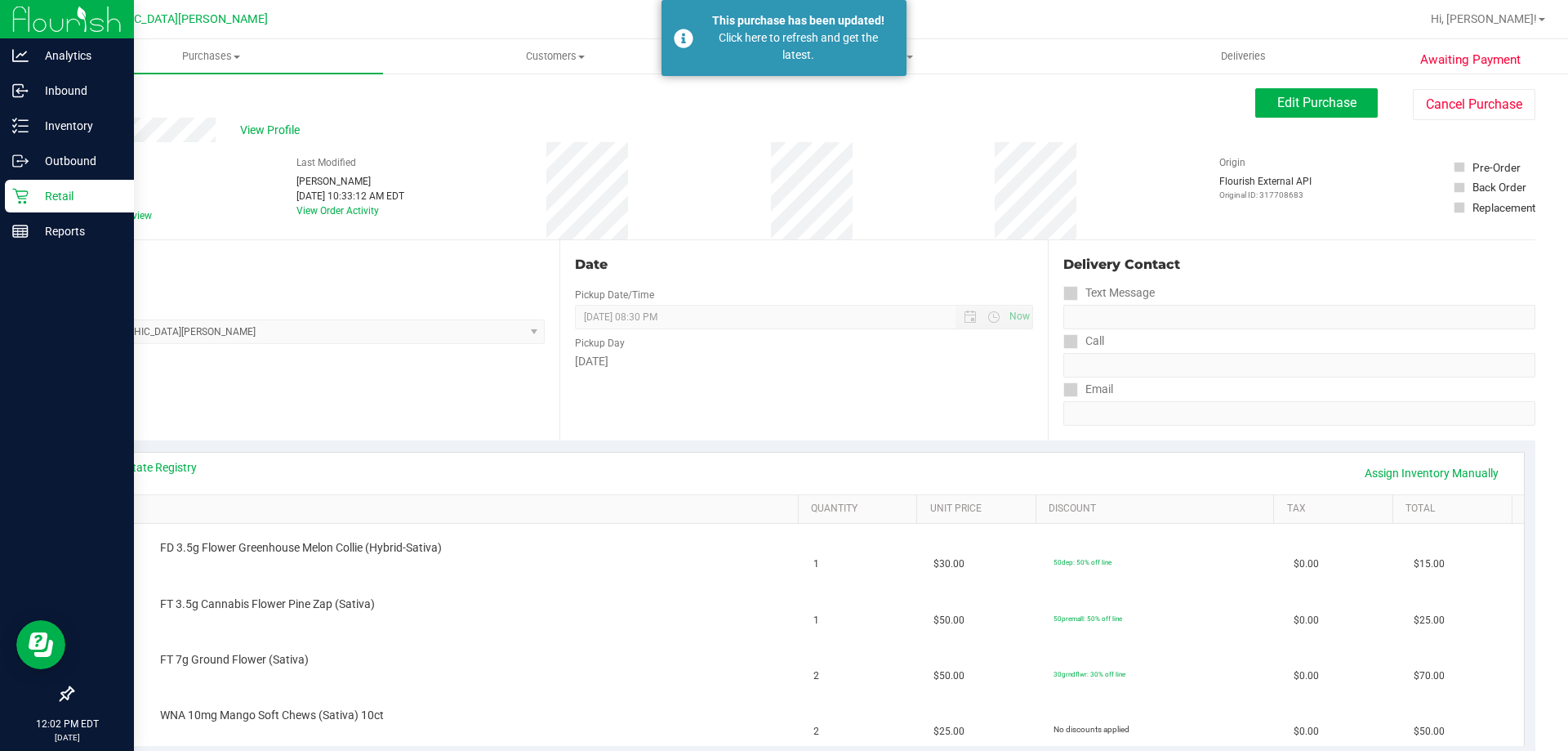
click at [23, 188] on icon at bounding box center [21, 196] width 16 height 16
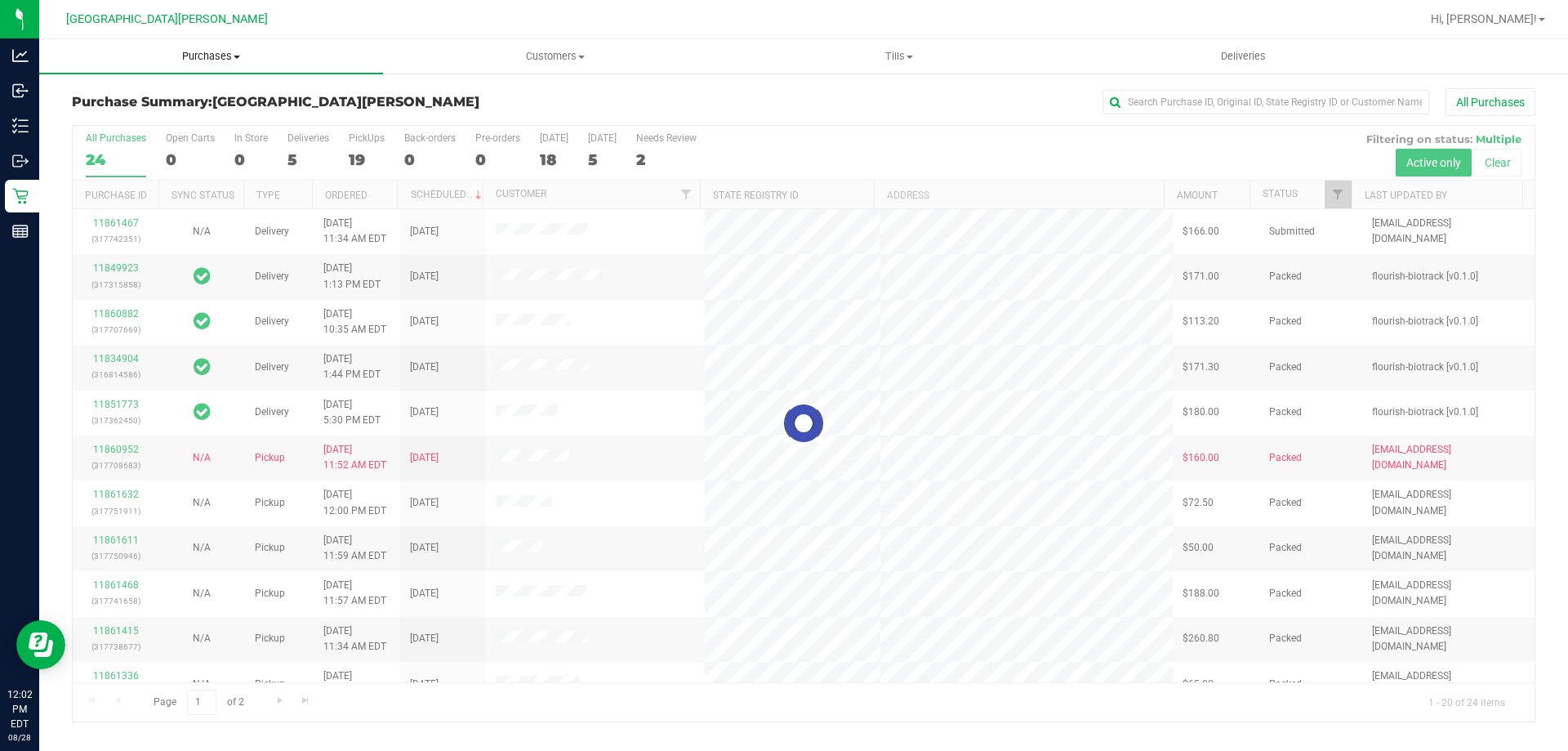
click at [228, 48] on uib-tab-heading "Purchases Summary of purchases Fulfillment All purchases" at bounding box center [211, 56] width 344 height 34
click at [180, 111] on li "Fulfillment" at bounding box center [211, 118] width 344 height 20
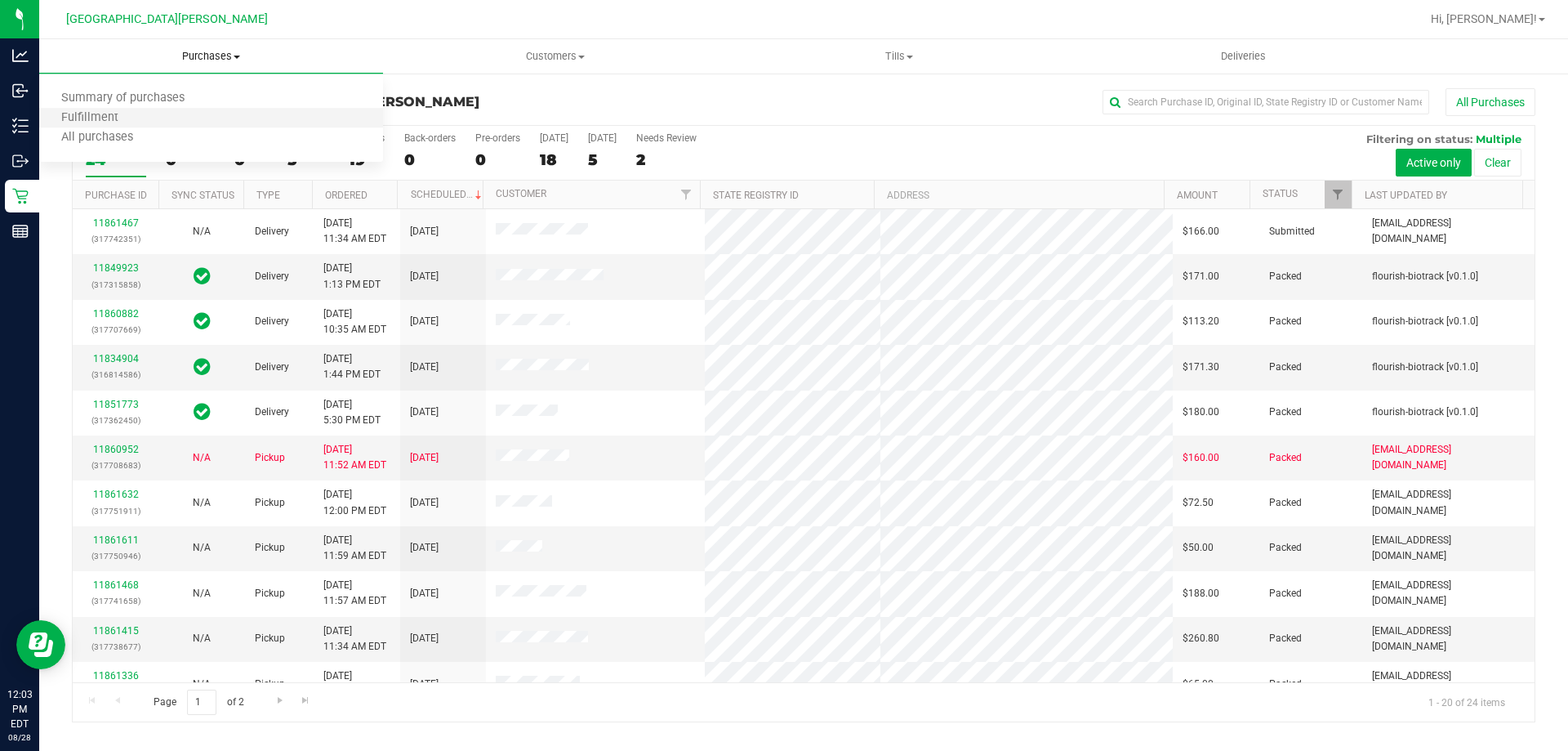
click at [228, 125] on li "Fulfillment" at bounding box center [211, 118] width 344 height 20
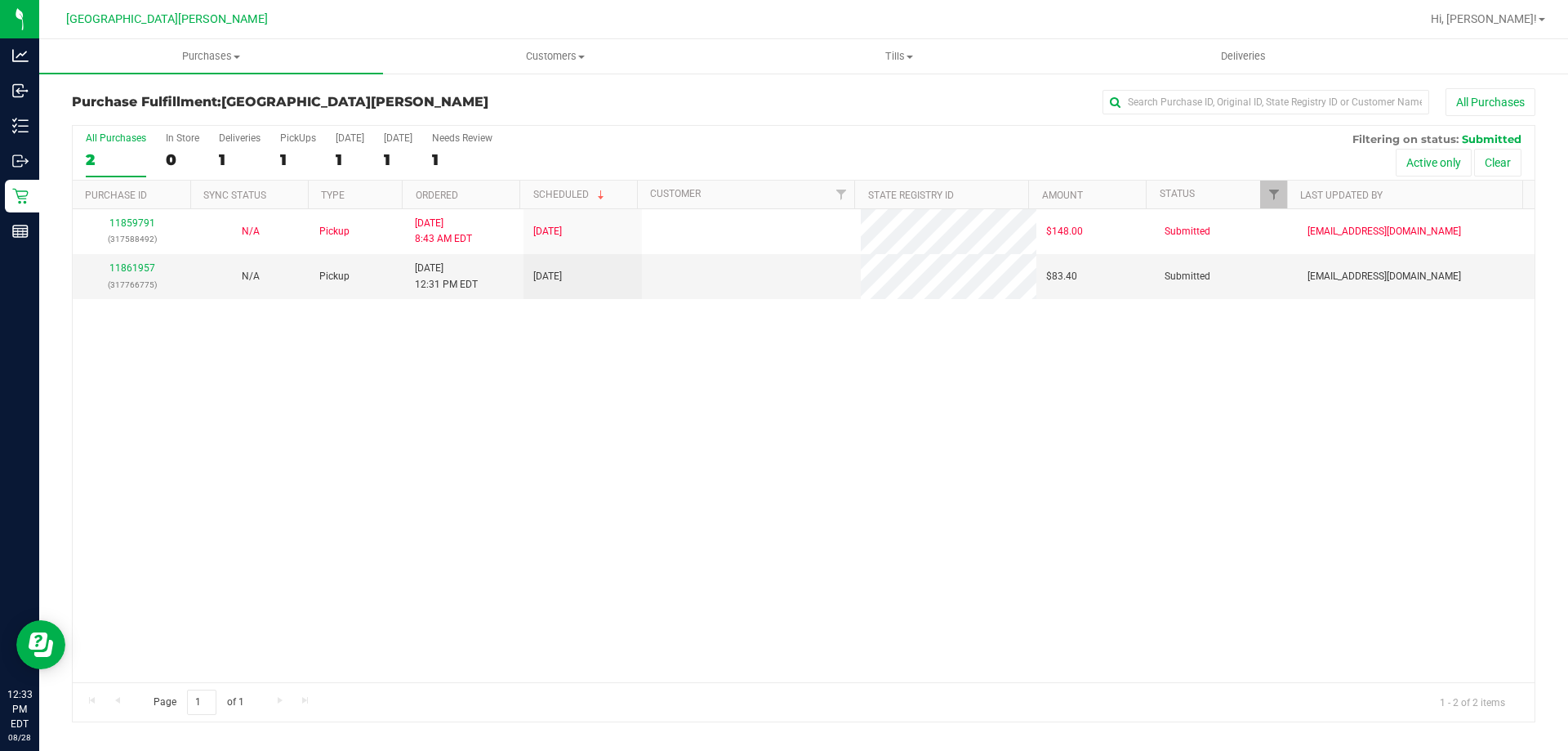
drag, startPoint x: 166, startPoint y: 306, endPoint x: 258, endPoint y: 408, distance: 137.4
click at [258, 408] on div "11859791 (317588492) N/A Pickup [DATE] 8:43 AM EDT 8/28/2025 $148.00 Submitted …" at bounding box center [804, 445] width 1462 height 473
click at [225, 57] on span "Purchases" at bounding box center [211, 56] width 344 height 14
click at [155, 115] on li "Fulfillment" at bounding box center [211, 118] width 344 height 20
